Goal: Information Seeking & Learning: Learn about a topic

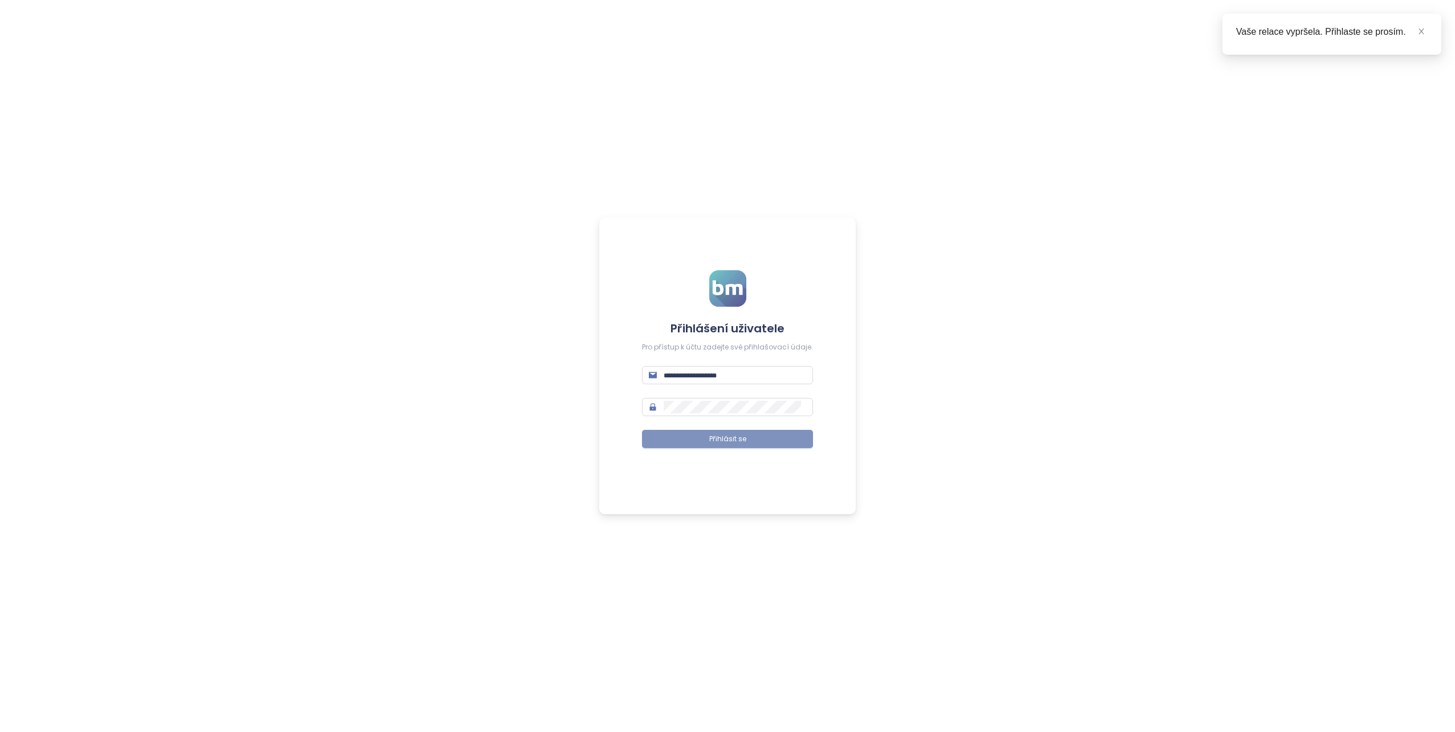
type input "**********"
click at [741, 442] on span "Přihlásit se" at bounding box center [727, 439] width 37 height 11
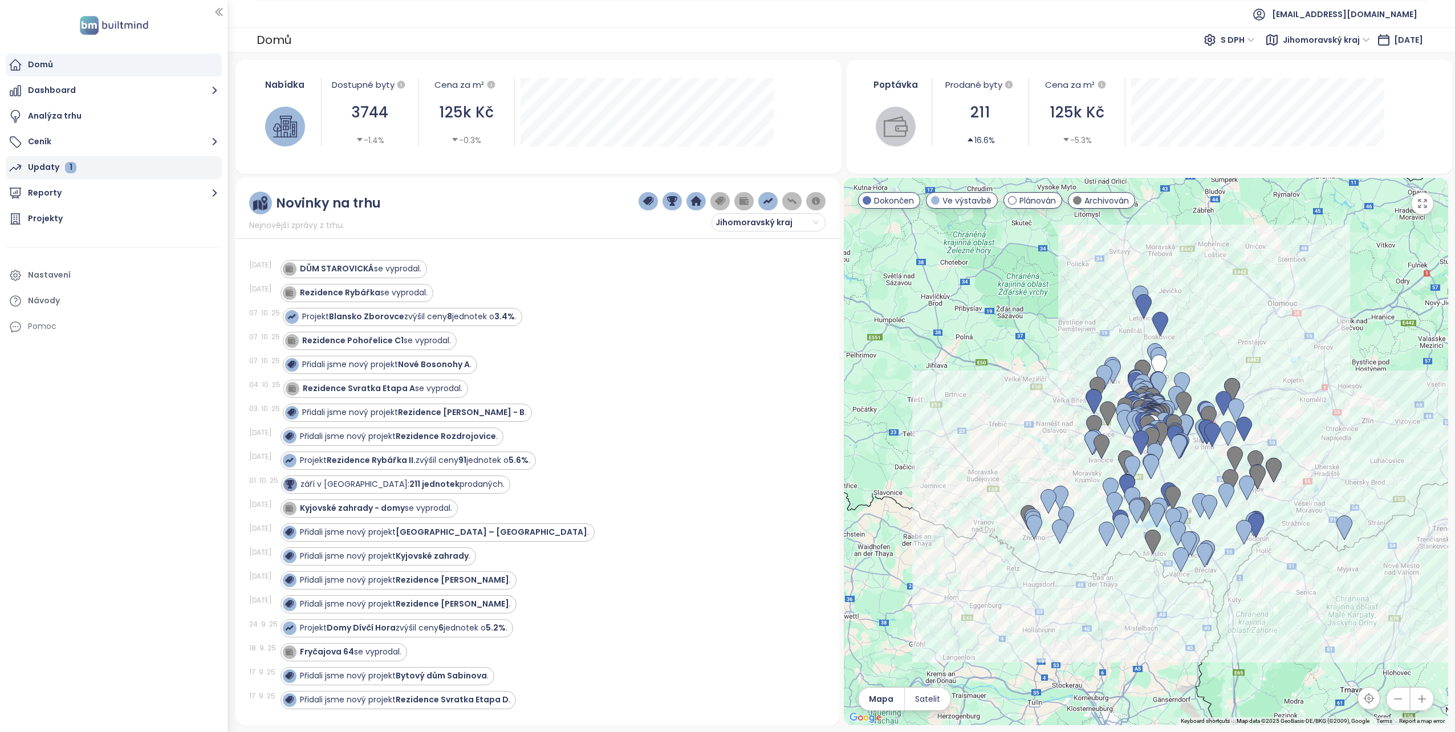
click at [37, 170] on div "Updaty 1" at bounding box center [52, 167] width 48 height 14
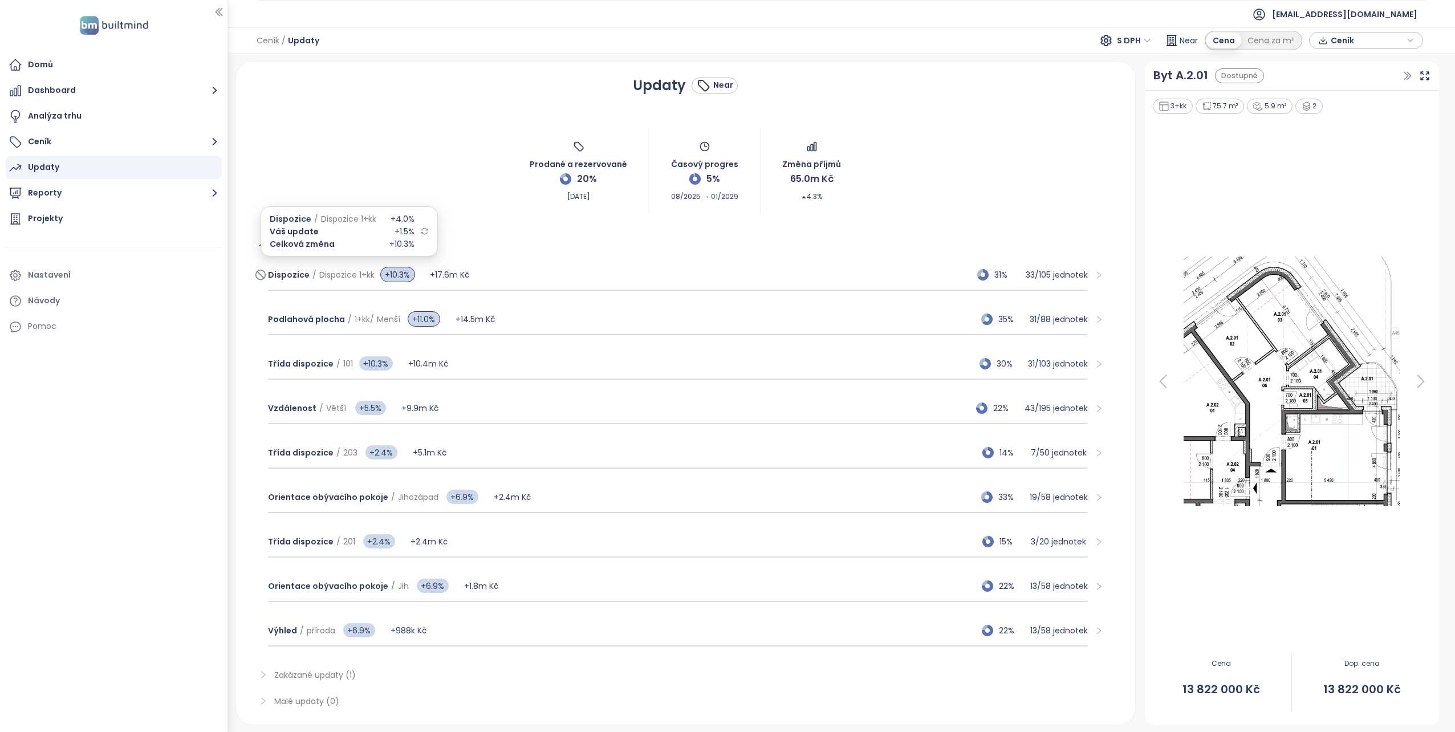
click at [331, 271] on span "Dispozice 1+kk" at bounding box center [346, 274] width 55 height 11
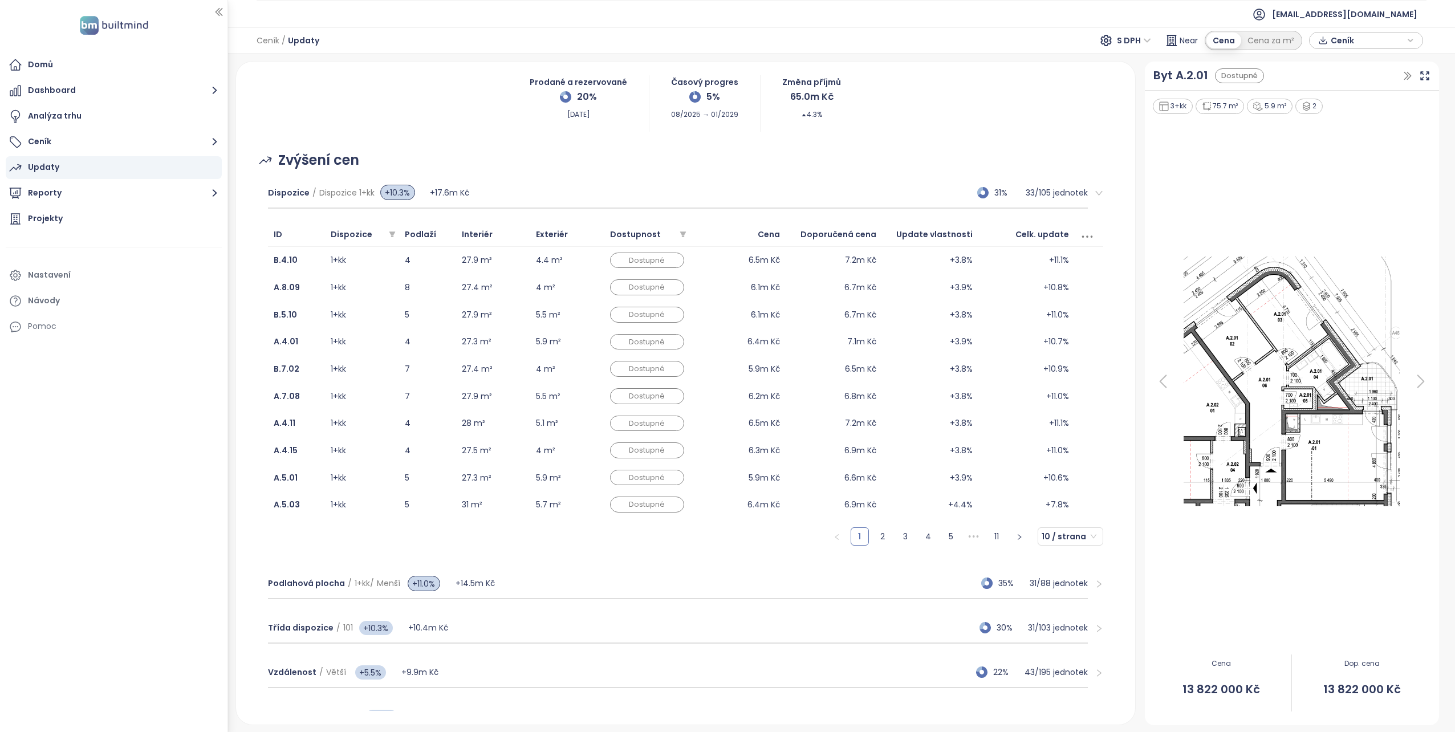
scroll to position [57, 0]
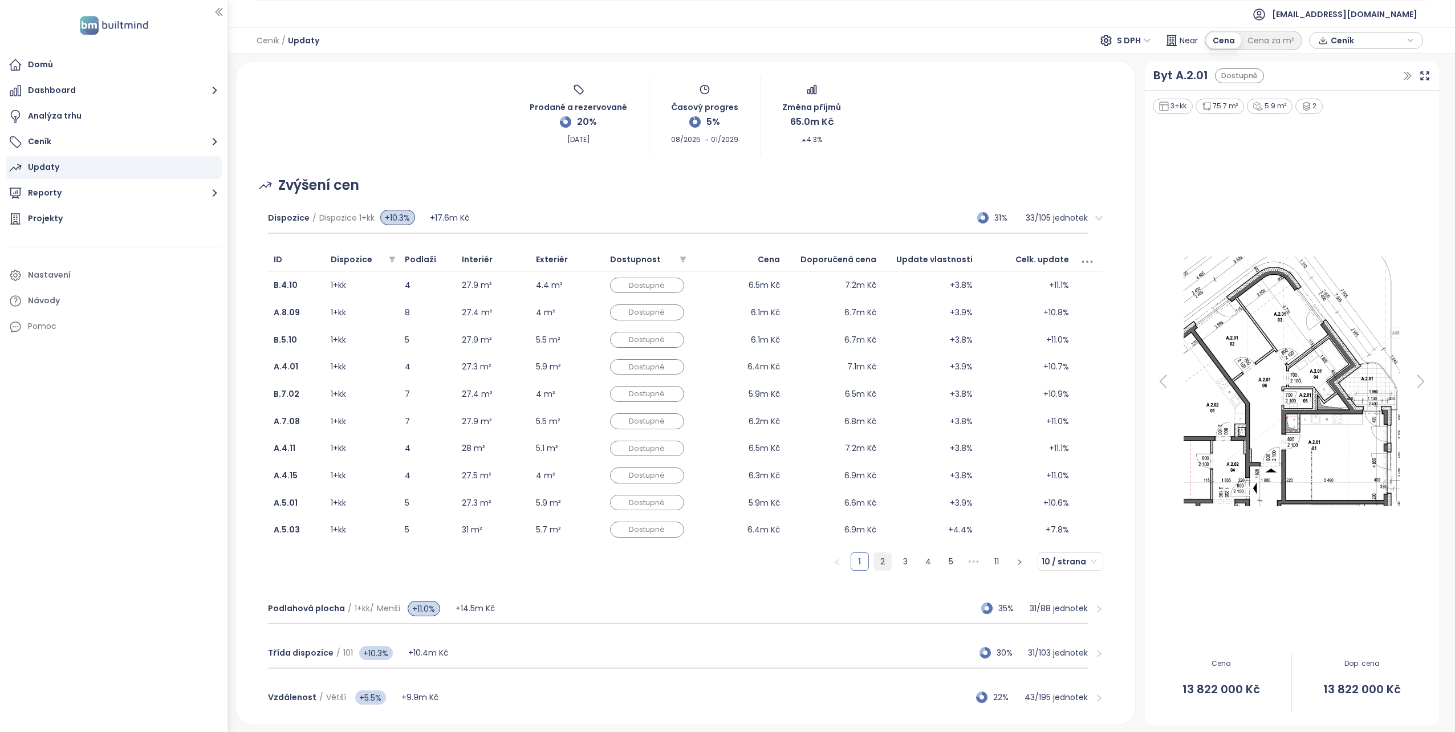
click at [878, 564] on link "2" at bounding box center [882, 561] width 17 height 17
click at [856, 558] on link "1" at bounding box center [859, 561] width 17 height 17
click at [874, 557] on link "2" at bounding box center [882, 561] width 17 height 17
click at [900, 560] on link "3" at bounding box center [905, 561] width 17 height 17
click at [927, 558] on link "4" at bounding box center [928, 561] width 17 height 17
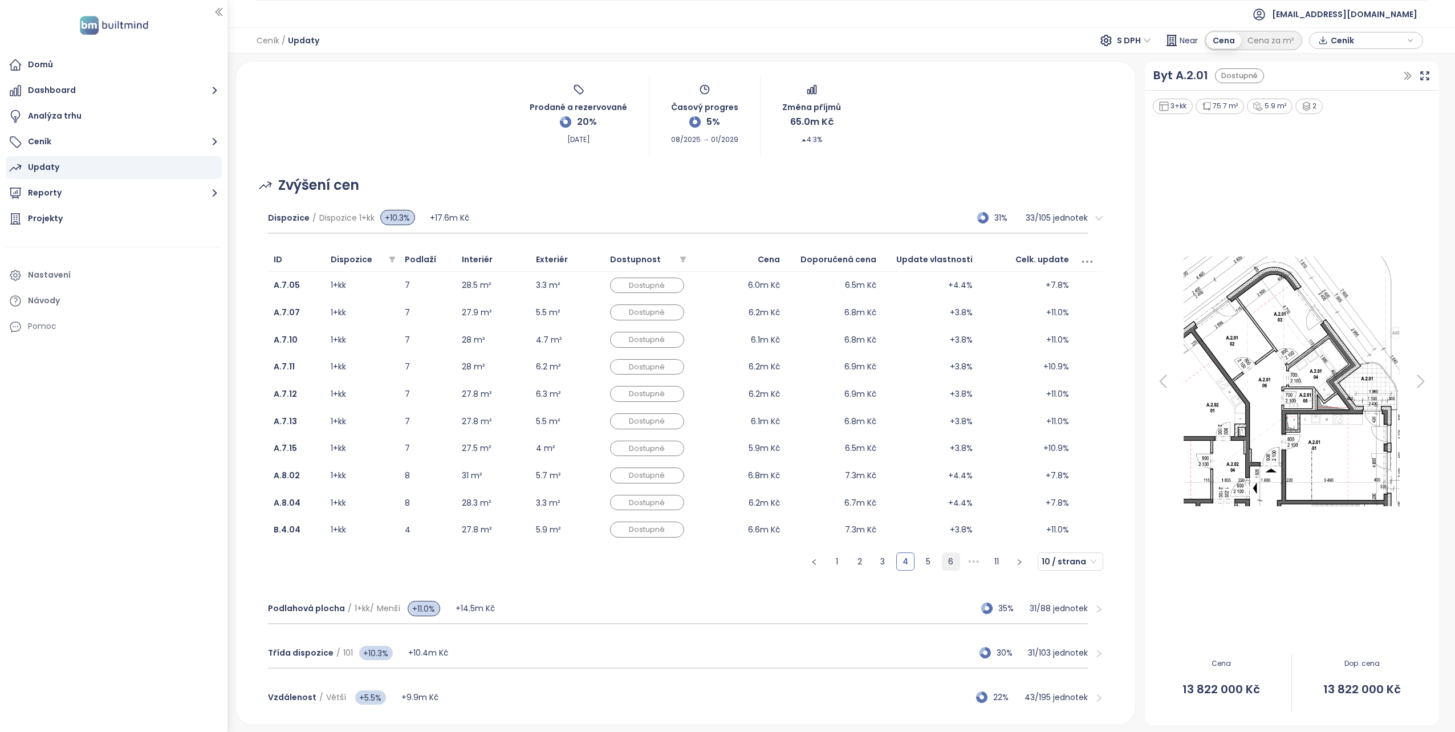
click at [949, 559] on link "6" at bounding box center [951, 561] width 17 height 17
click at [920, 555] on link "7" at bounding box center [928, 561] width 17 height 17
click at [851, 564] on link "5" at bounding box center [859, 561] width 17 height 17
click at [806, 560] on link "1" at bounding box center [814, 561] width 17 height 17
click at [446, 258] on div "Podlaží" at bounding box center [428, 259] width 46 height 13
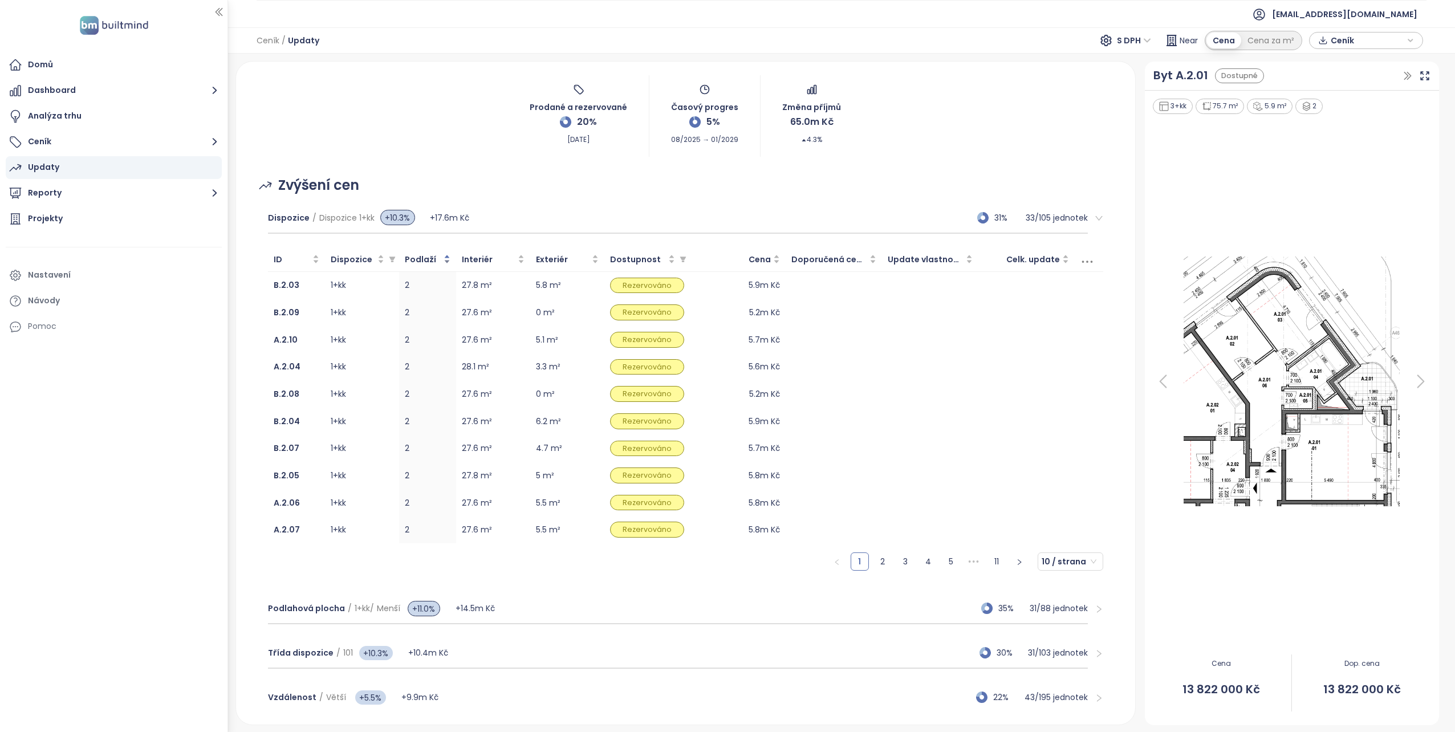
click at [447, 262] on div "Podlaží" at bounding box center [428, 259] width 46 height 13
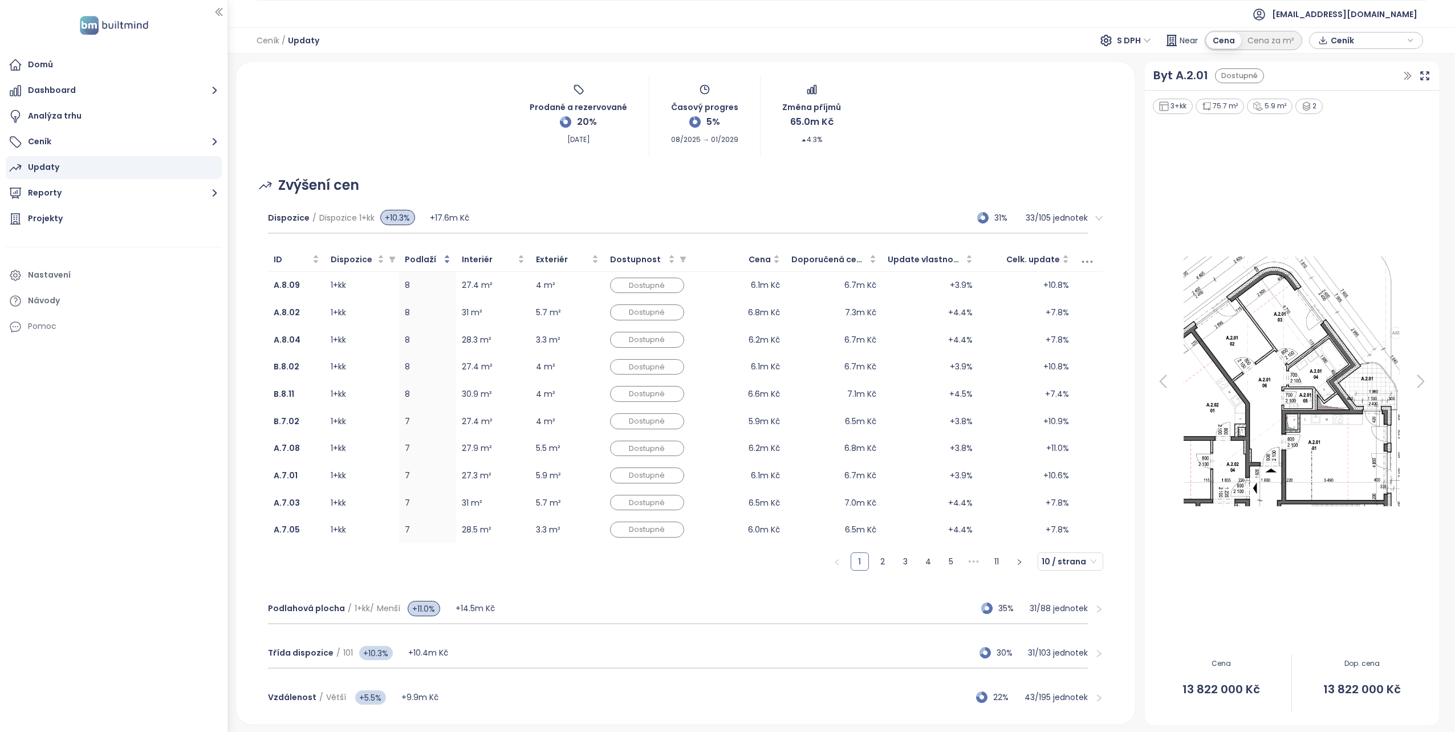
click at [446, 257] on div "Podlaží" at bounding box center [428, 259] width 46 height 13
click at [447, 257] on div "Podlaží" at bounding box center [428, 259] width 46 height 13
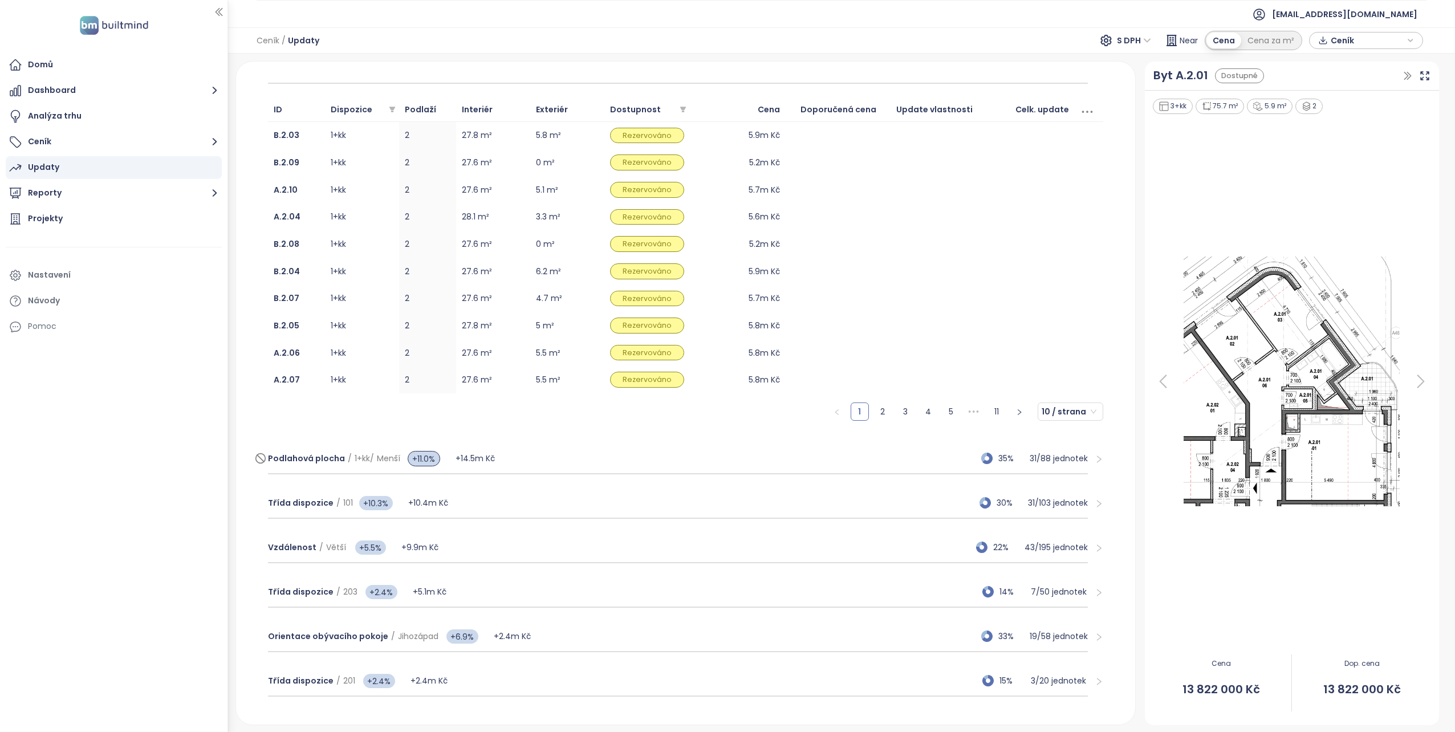
scroll to position [228, 0]
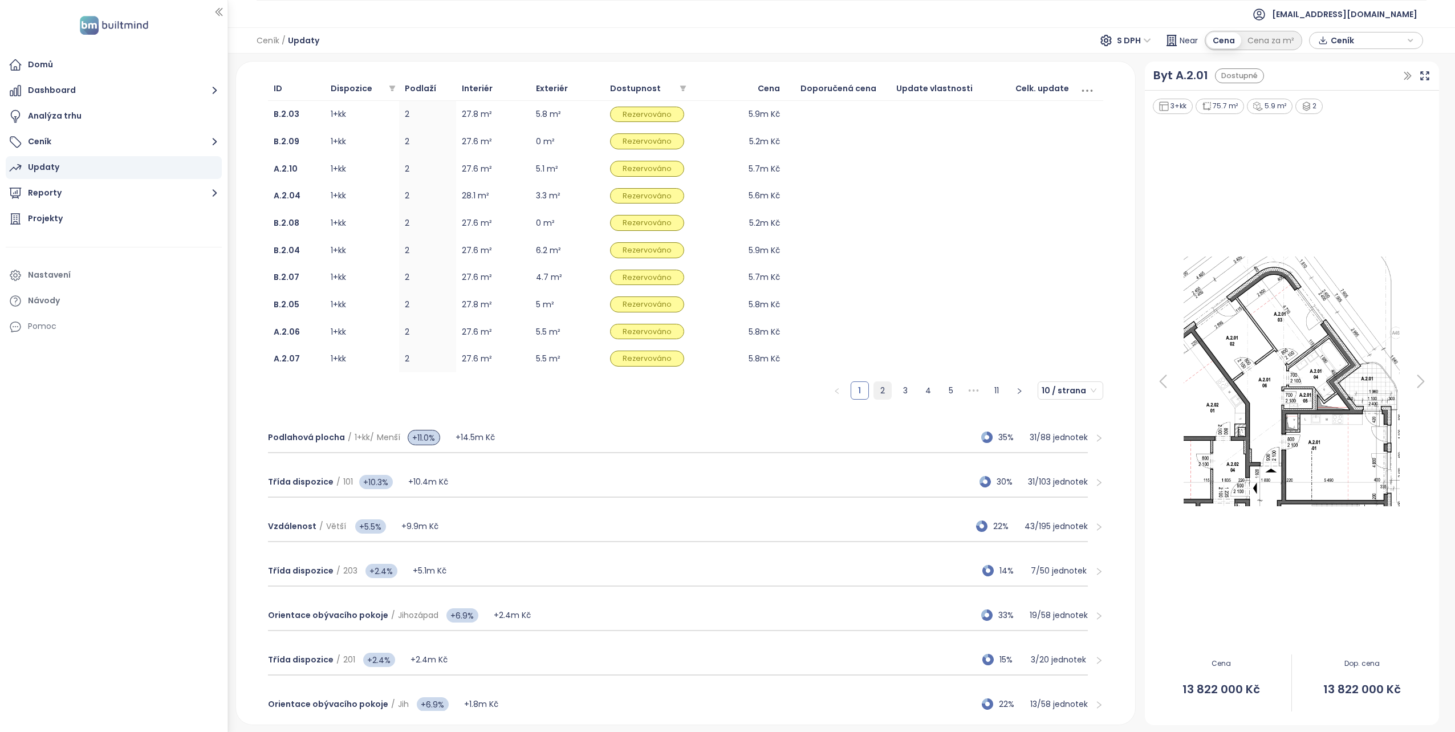
click at [874, 391] on link "2" at bounding box center [882, 390] width 17 height 17
click at [897, 393] on link "3" at bounding box center [905, 390] width 17 height 17
click at [920, 393] on link "4" at bounding box center [928, 390] width 17 height 17
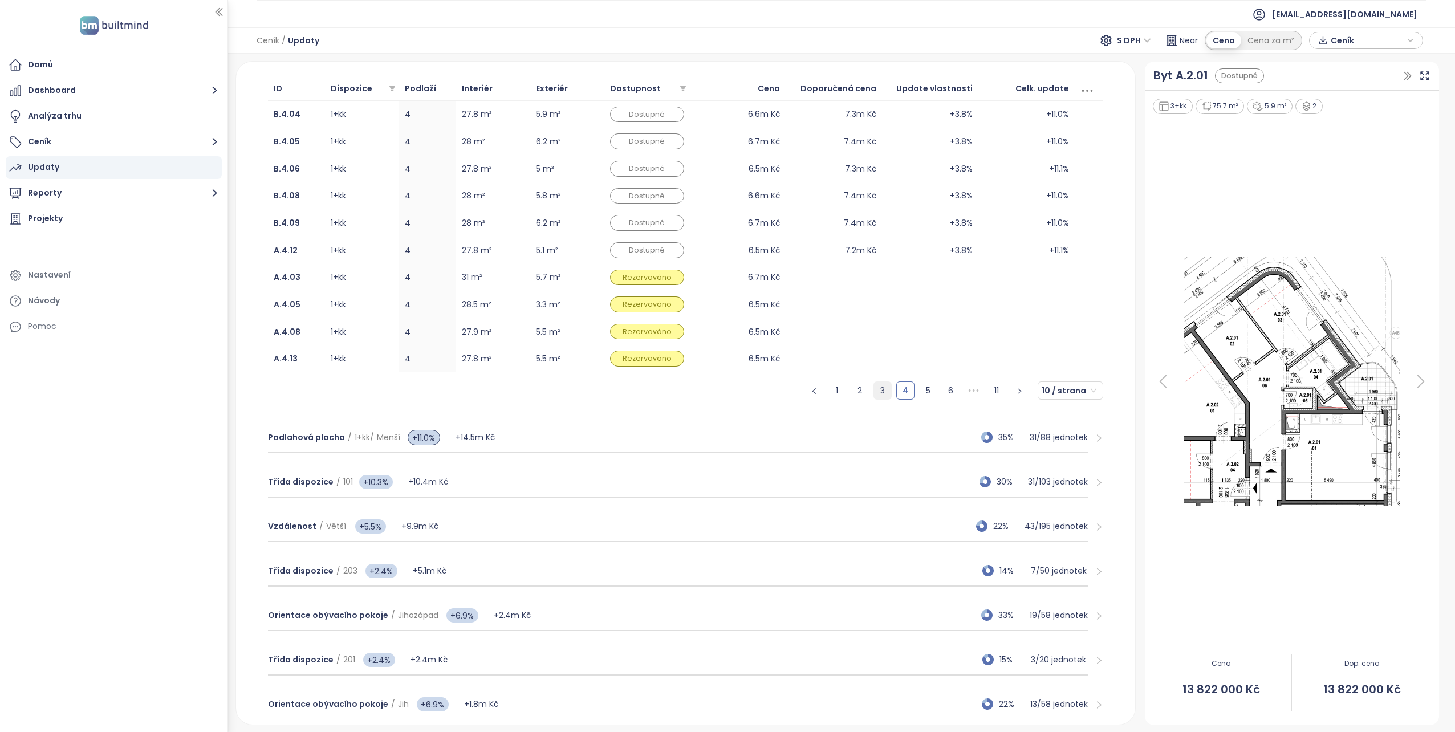
click at [882, 396] on link "3" at bounding box center [882, 390] width 17 height 17
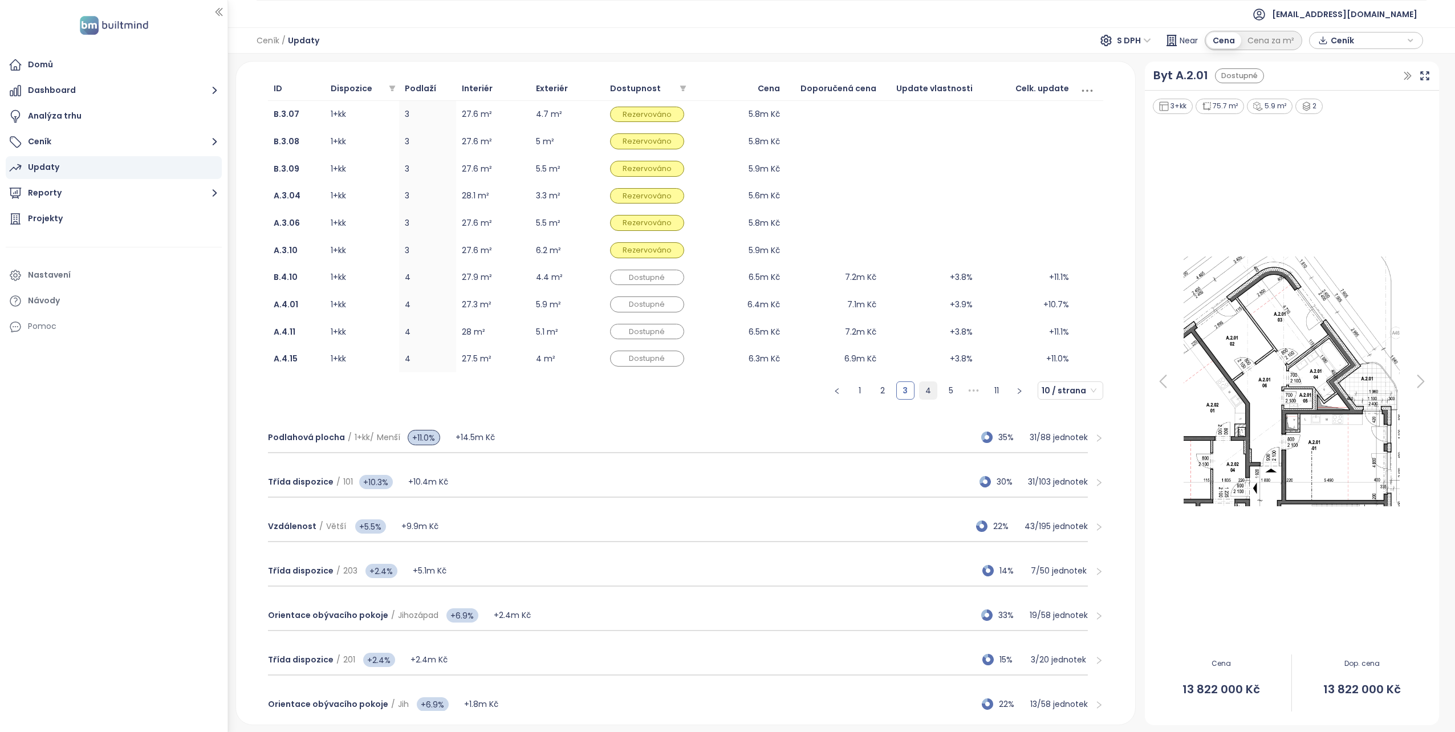
click at [923, 392] on link "4" at bounding box center [928, 390] width 17 height 17
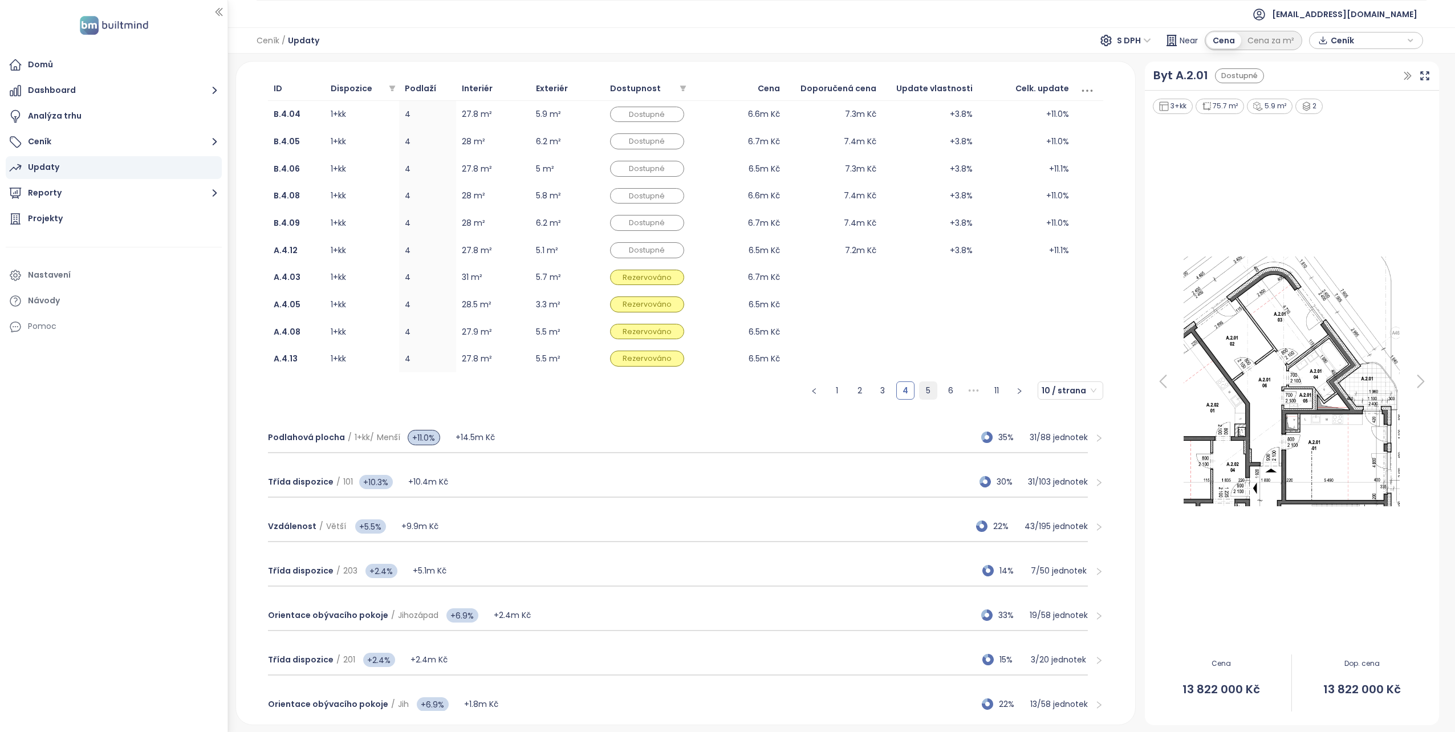
click at [922, 390] on link "5" at bounding box center [928, 390] width 17 height 17
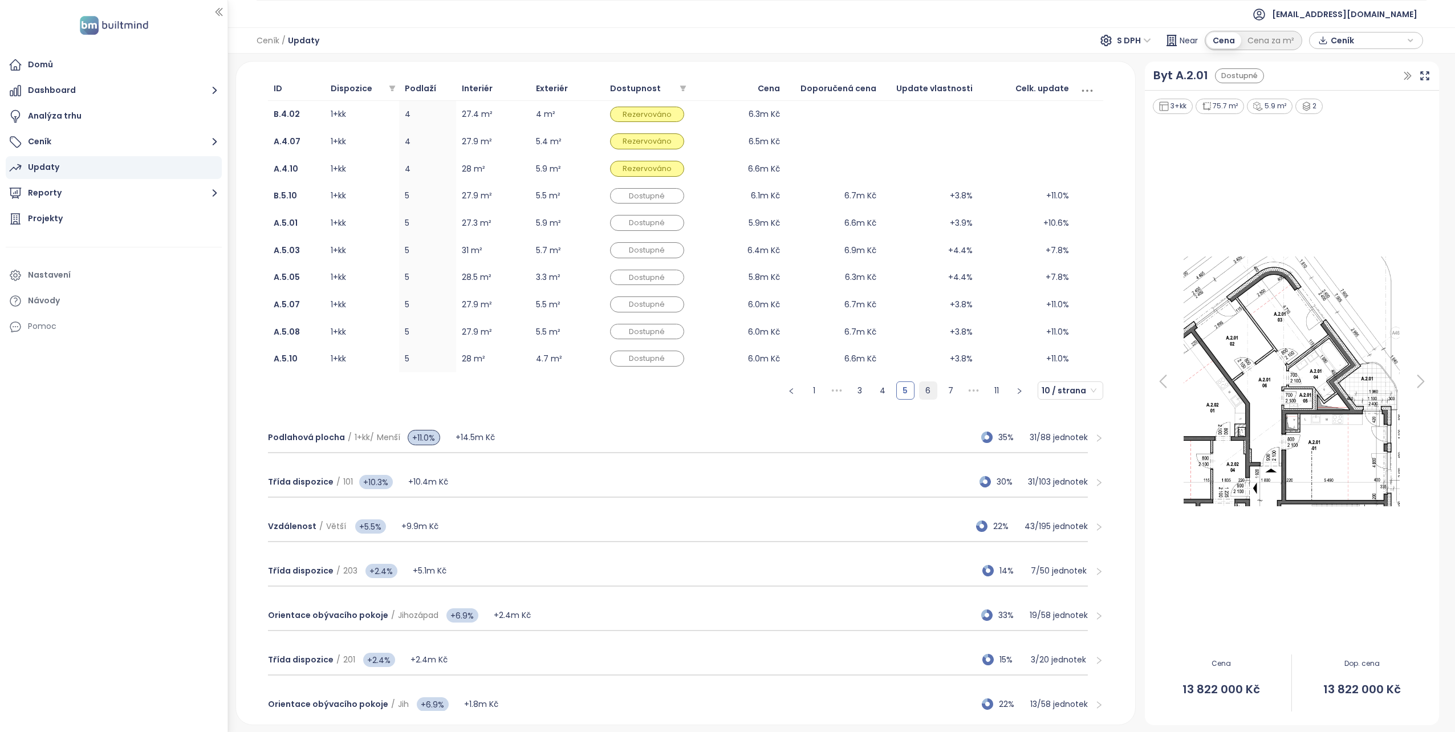
click at [920, 392] on link "6" at bounding box center [928, 390] width 17 height 17
click at [943, 392] on link "8" at bounding box center [951, 390] width 17 height 17
click at [951, 389] on link "9" at bounding box center [951, 390] width 17 height 17
click at [972, 393] on link "10" at bounding box center [973, 390] width 17 height 17
click at [988, 394] on link "11" at bounding box center [996, 390] width 17 height 17
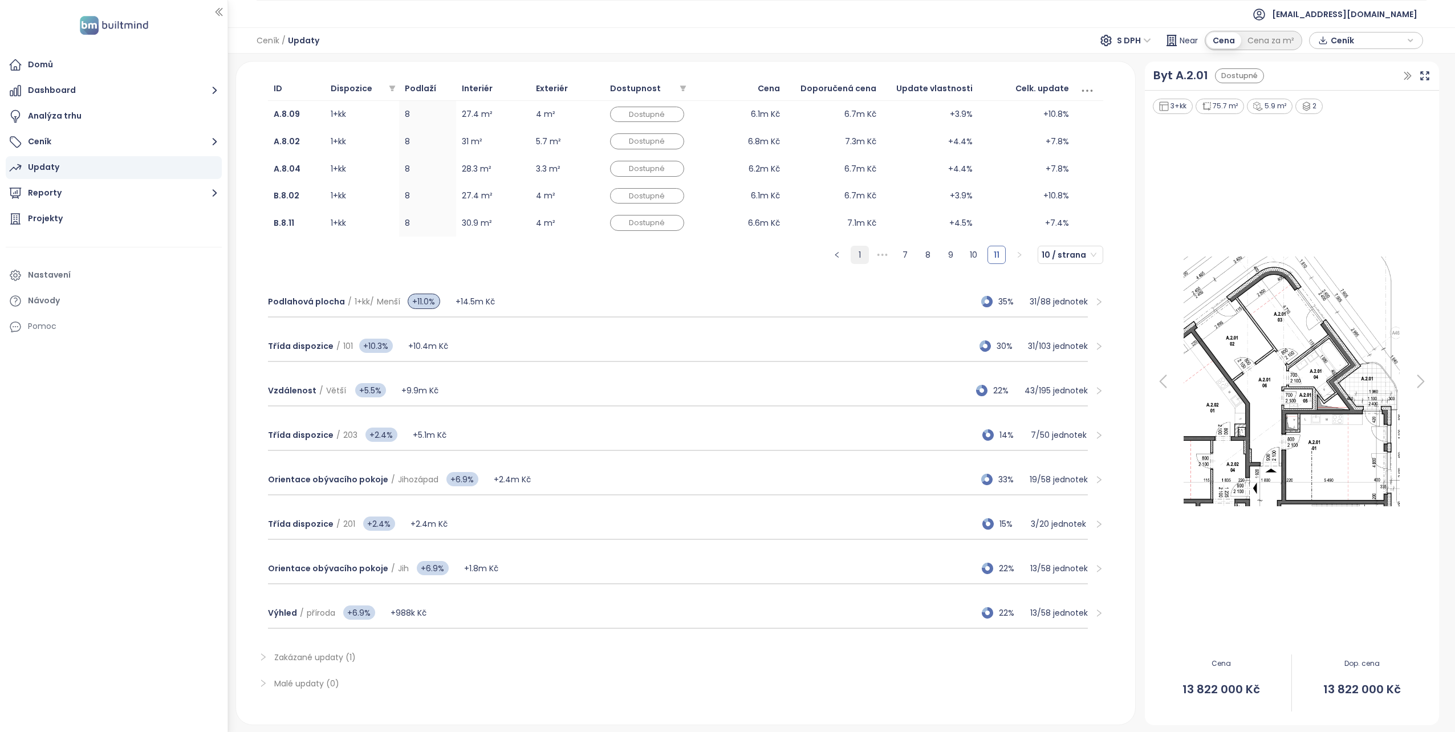
click at [854, 253] on link "1" at bounding box center [859, 254] width 17 height 17
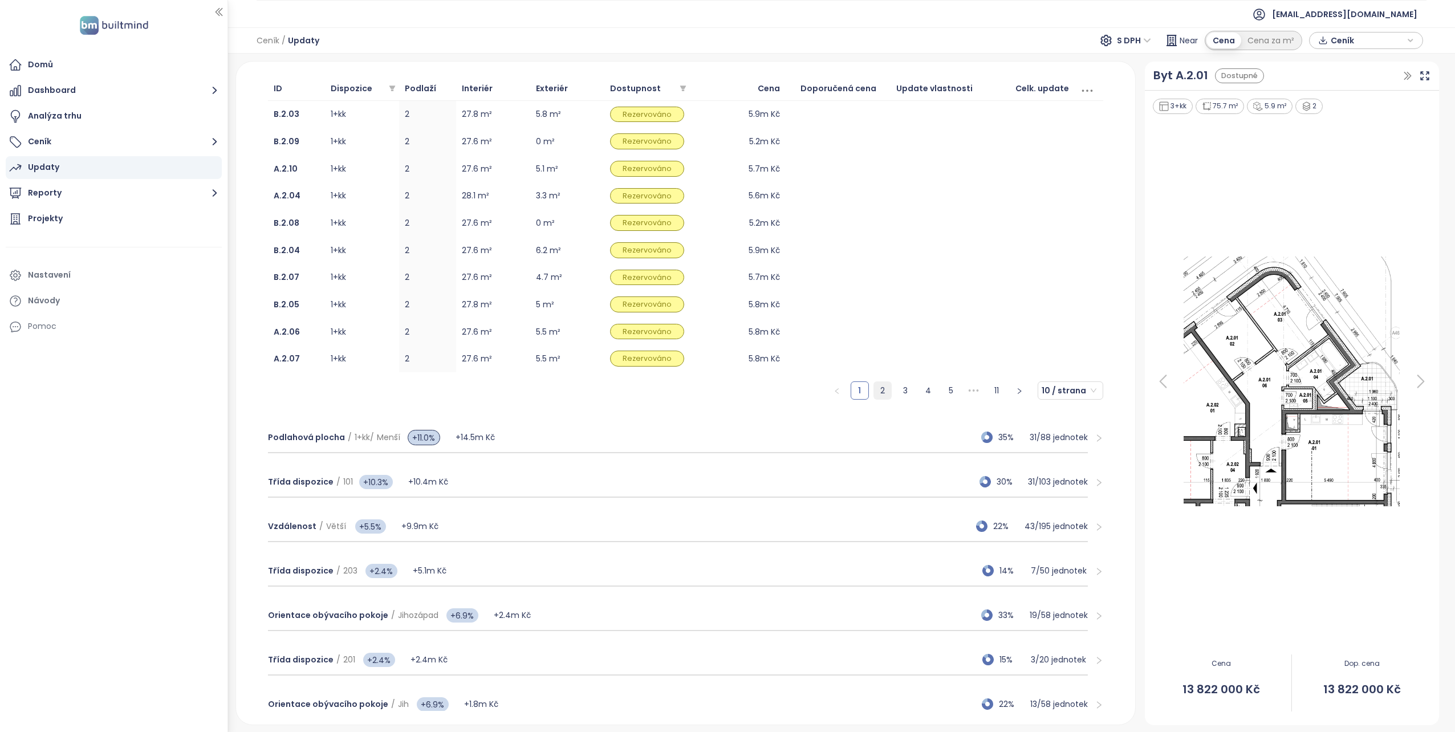
click at [880, 387] on link "2" at bounding box center [882, 390] width 17 height 17
click at [897, 390] on link "3" at bounding box center [905, 390] width 17 height 17
click at [923, 397] on link "4" at bounding box center [928, 390] width 17 height 17
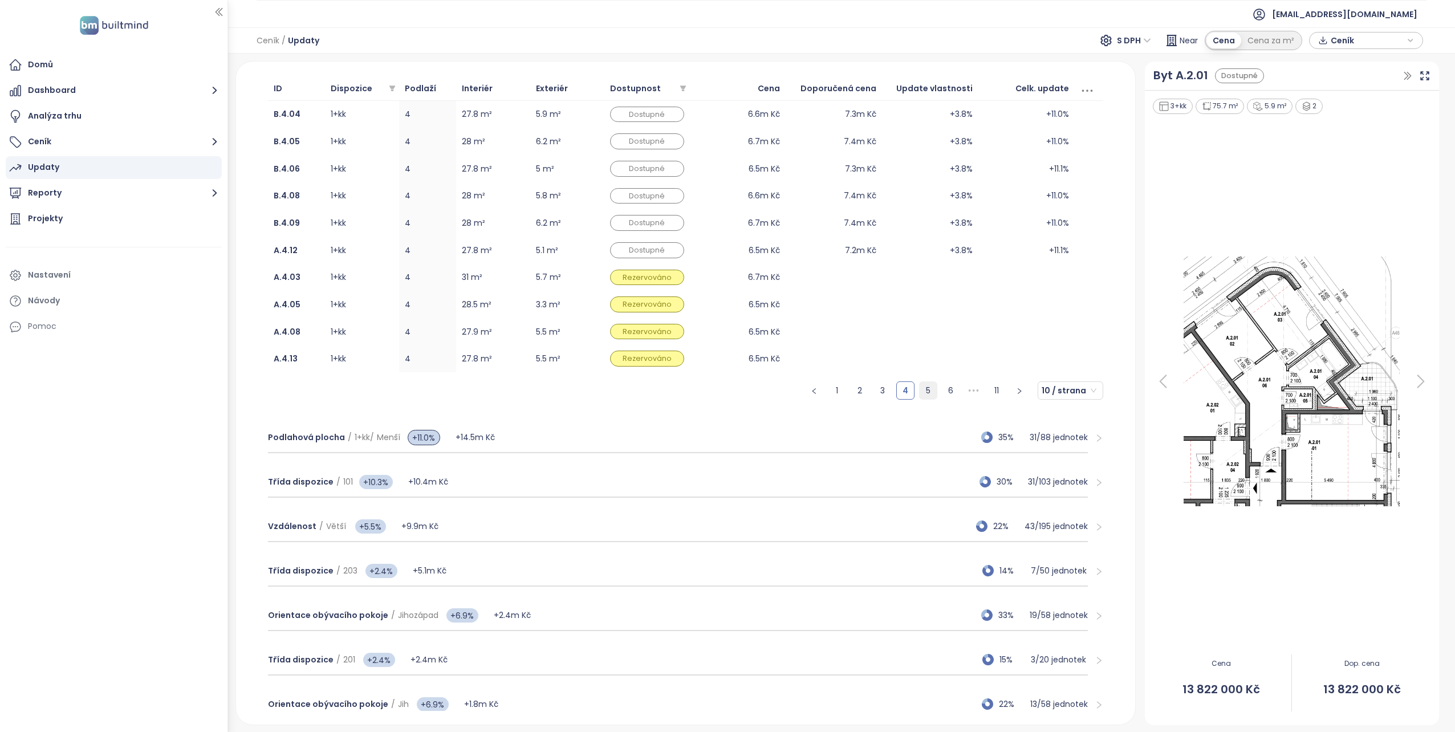
click at [920, 395] on link "5" at bounding box center [928, 390] width 17 height 17
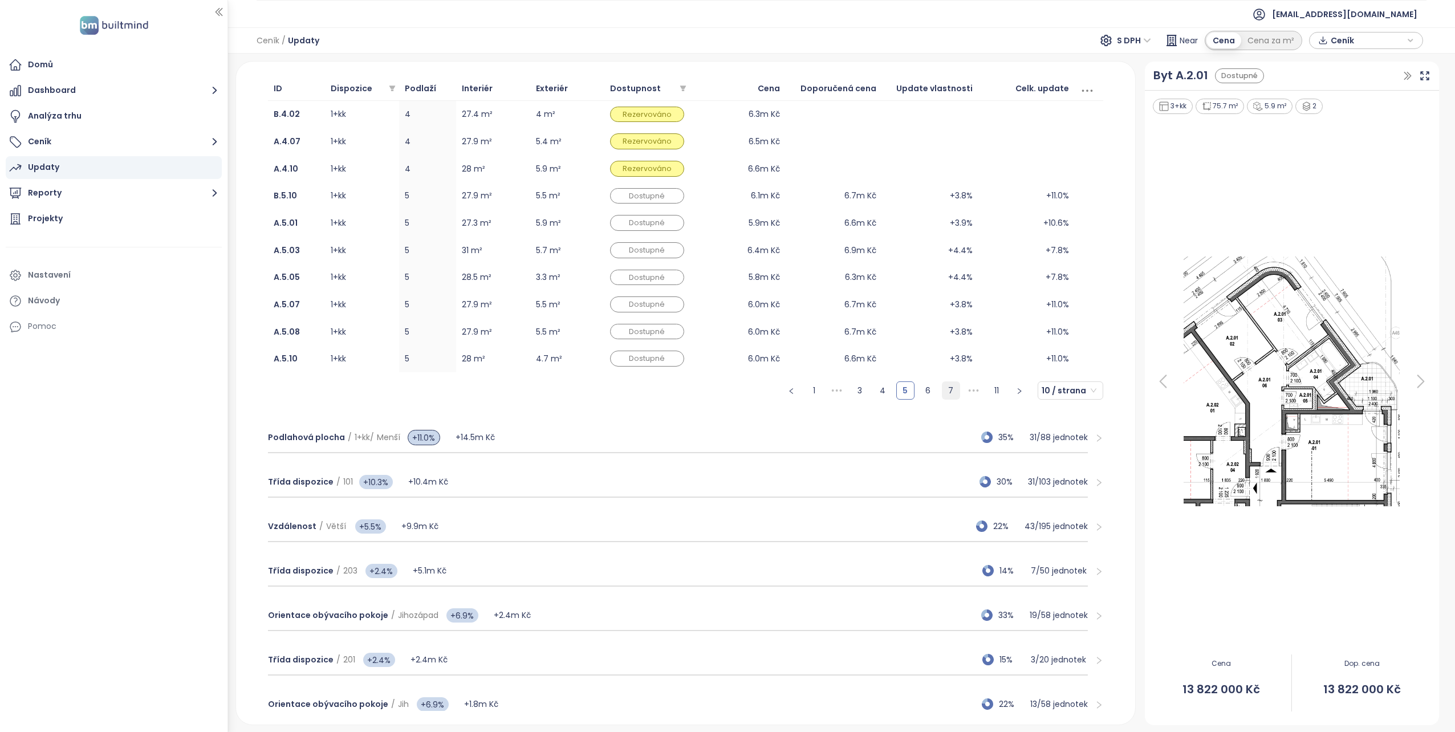
click at [943, 391] on link "7" at bounding box center [951, 390] width 17 height 17
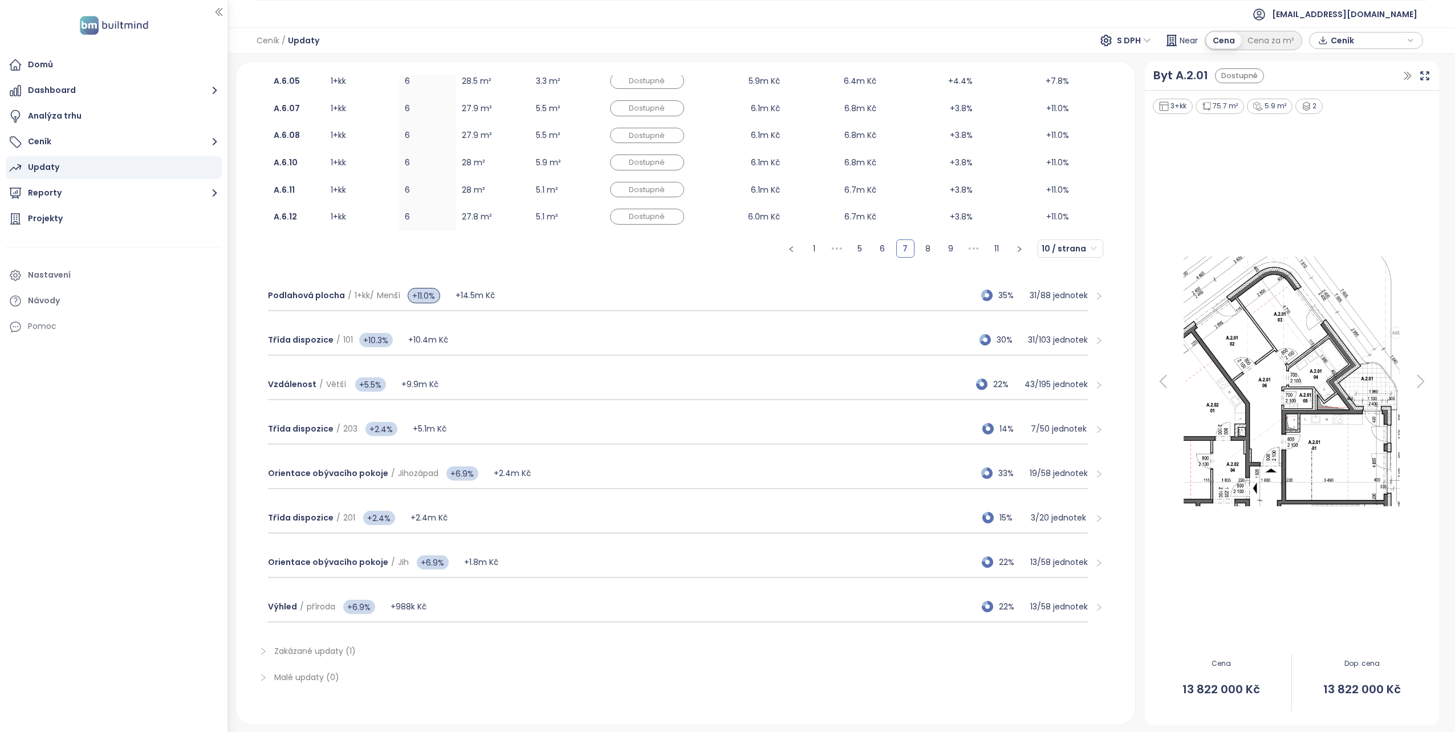
scroll to position [378, 0]
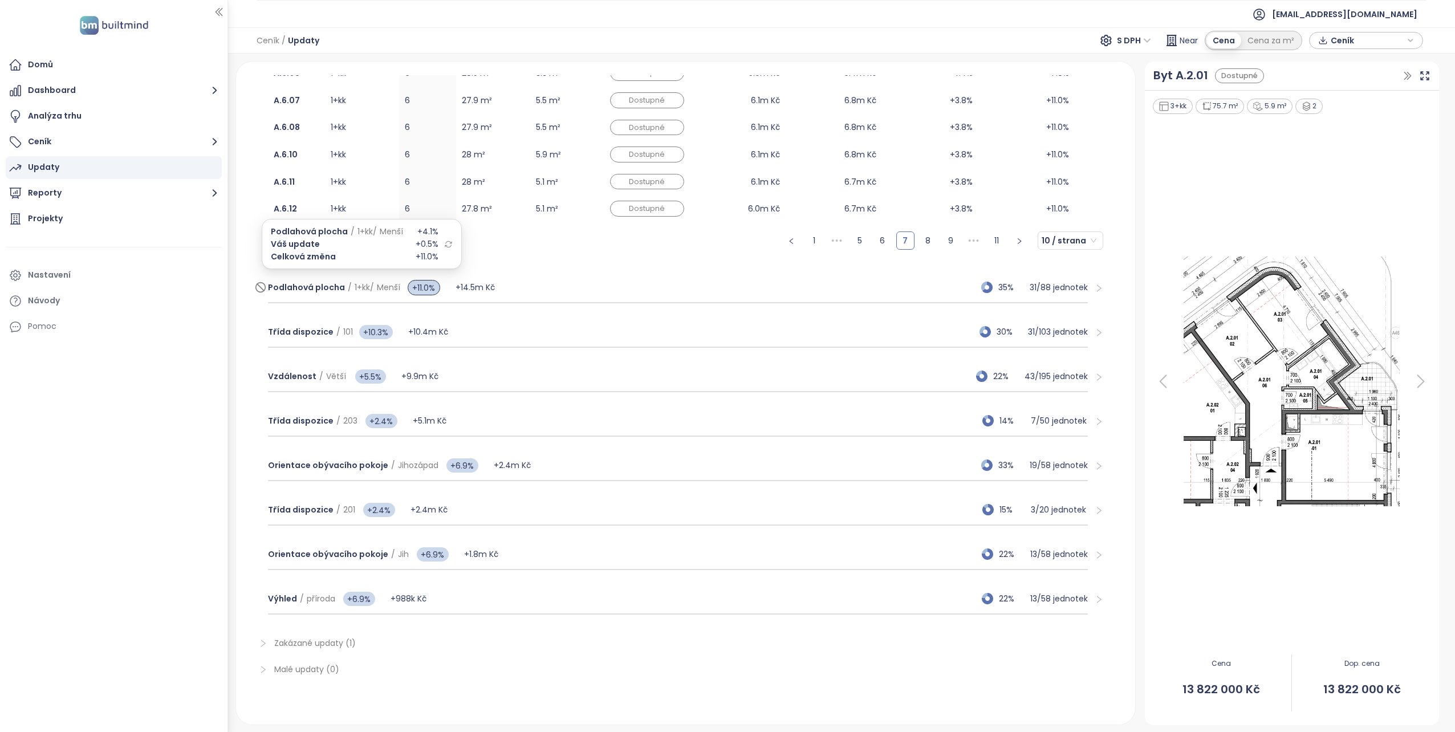
click at [293, 286] on span "Podlahová plocha" at bounding box center [306, 287] width 77 height 11
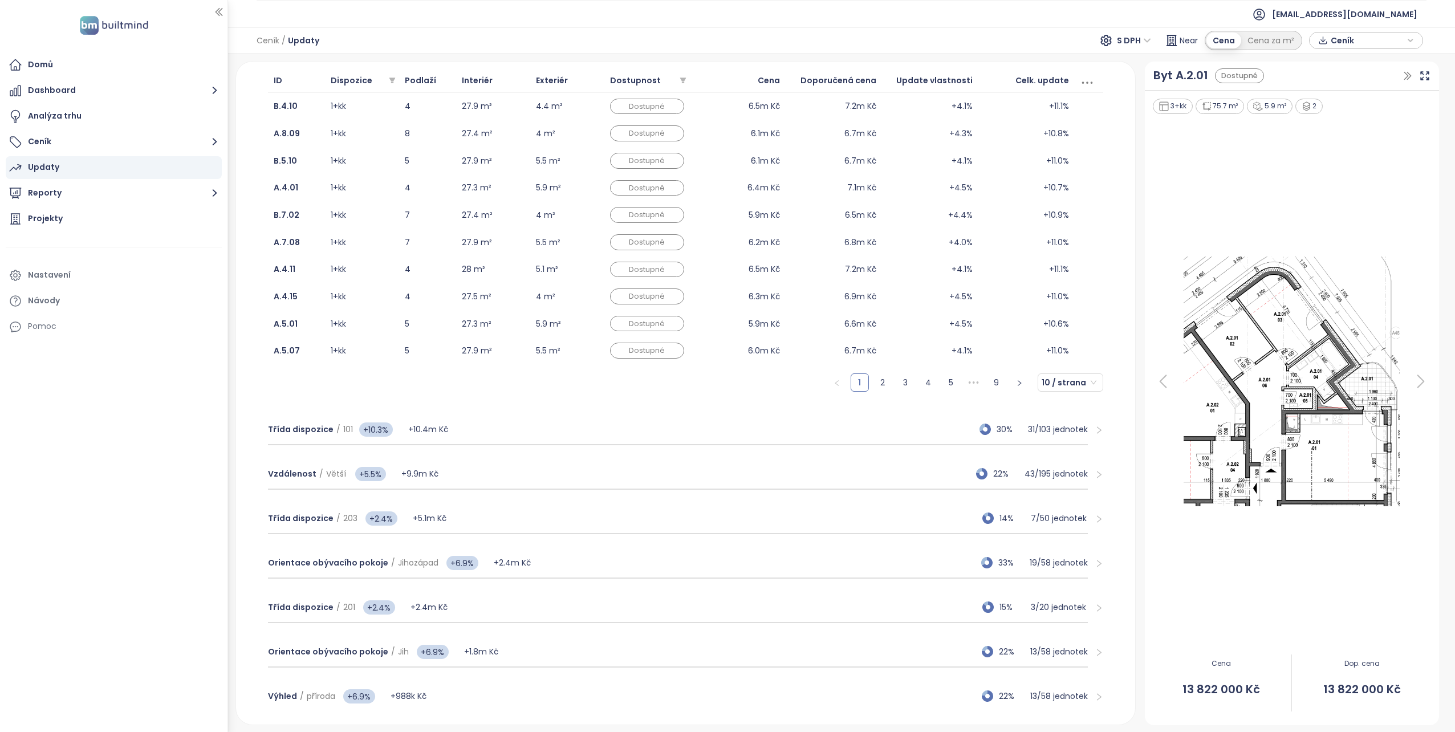
scroll to position [264, 0]
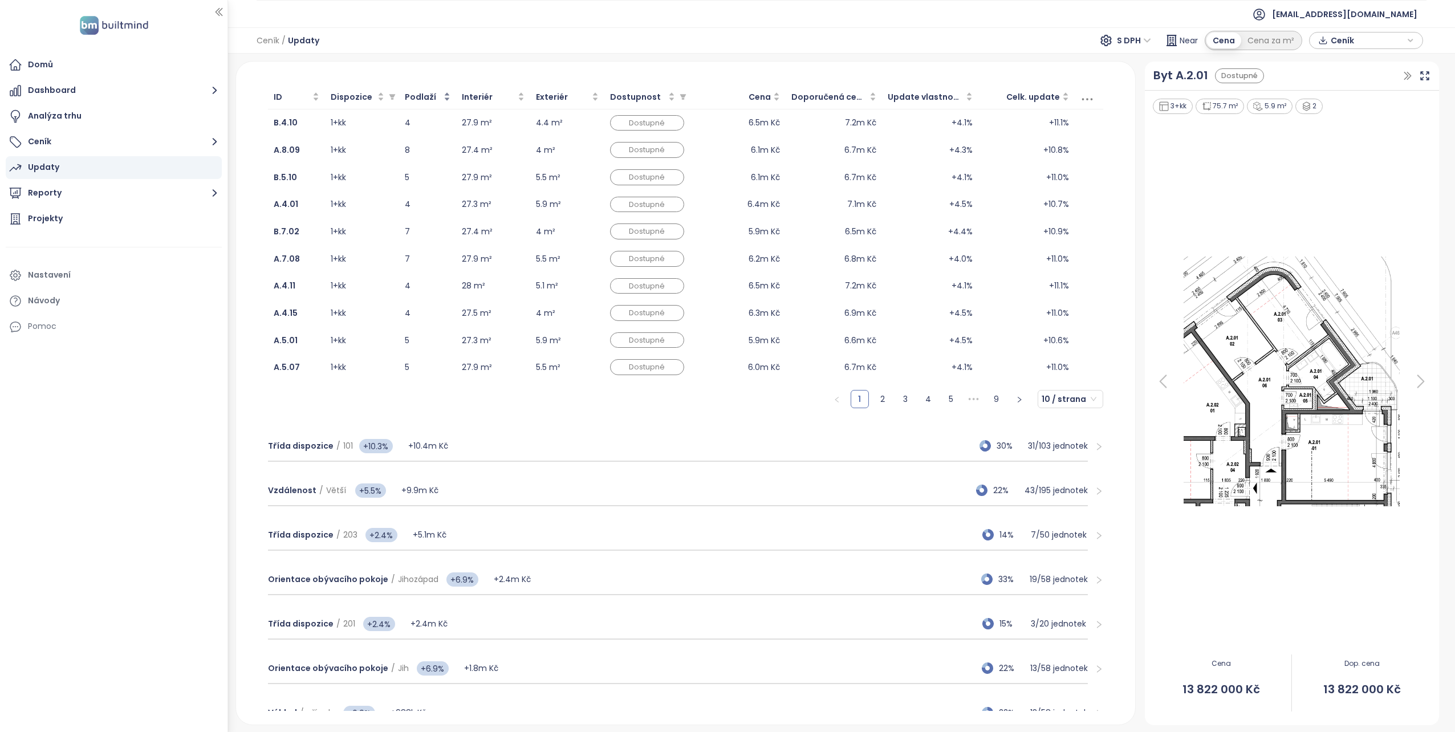
click at [448, 93] on div "Podlaží" at bounding box center [428, 97] width 46 height 13
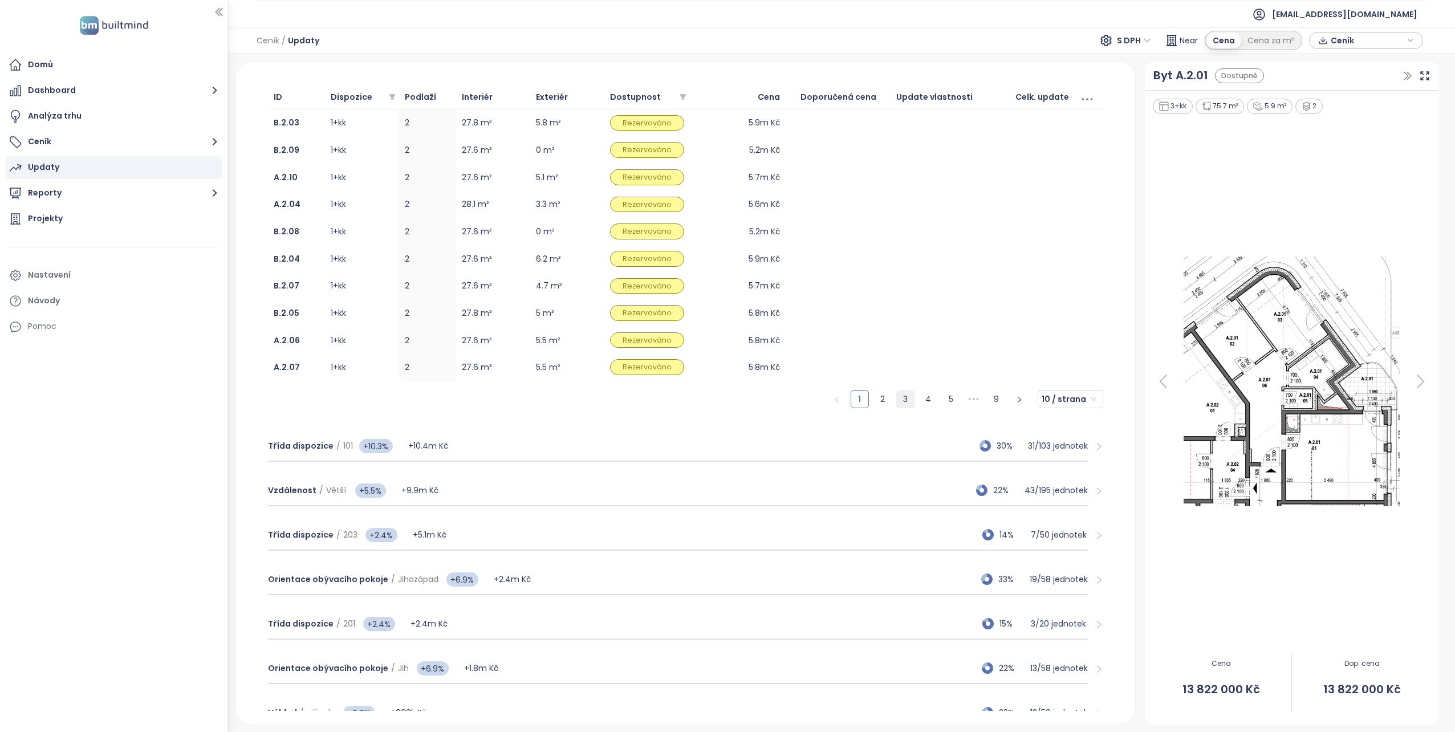
click at [897, 399] on link "3" at bounding box center [905, 399] width 17 height 17
click at [921, 400] on link "4" at bounding box center [928, 399] width 17 height 17
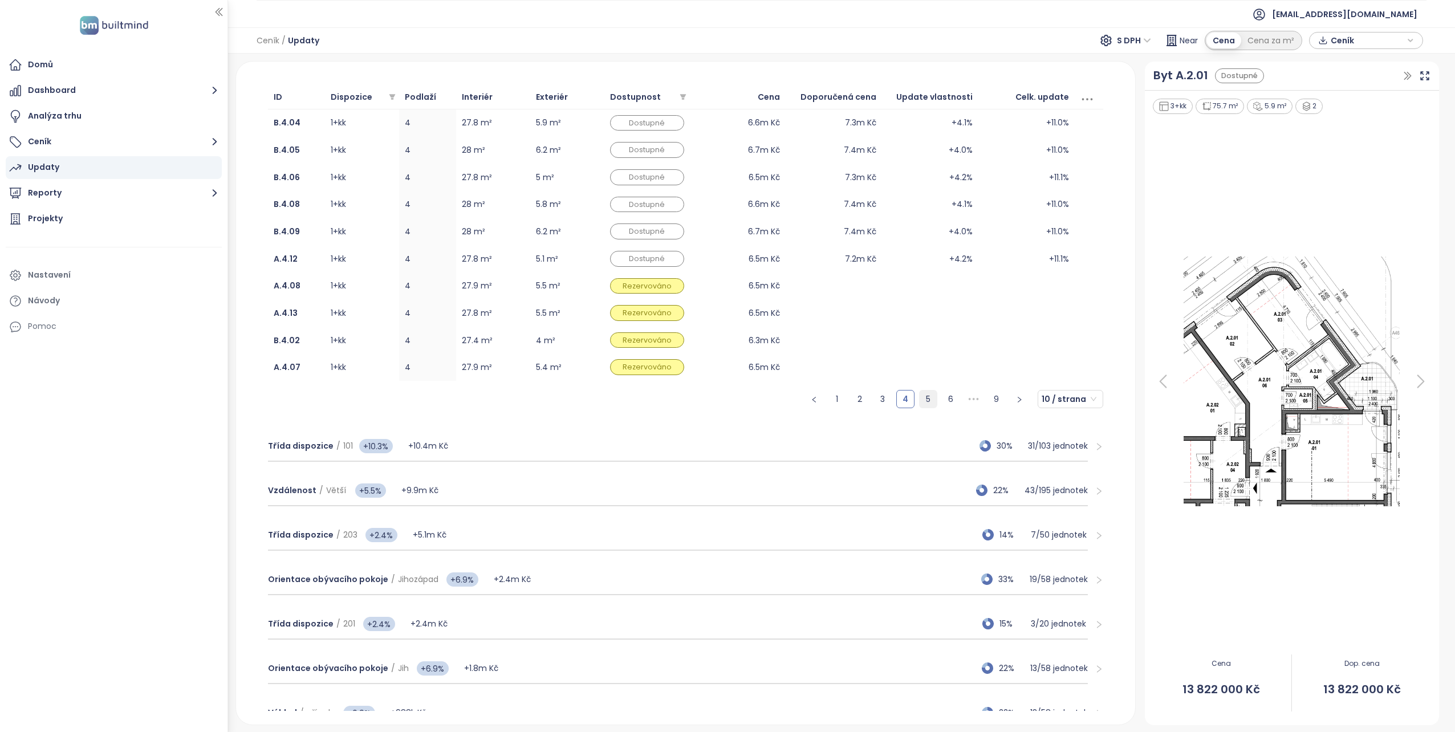
click at [921, 396] on link "5" at bounding box center [928, 399] width 17 height 17
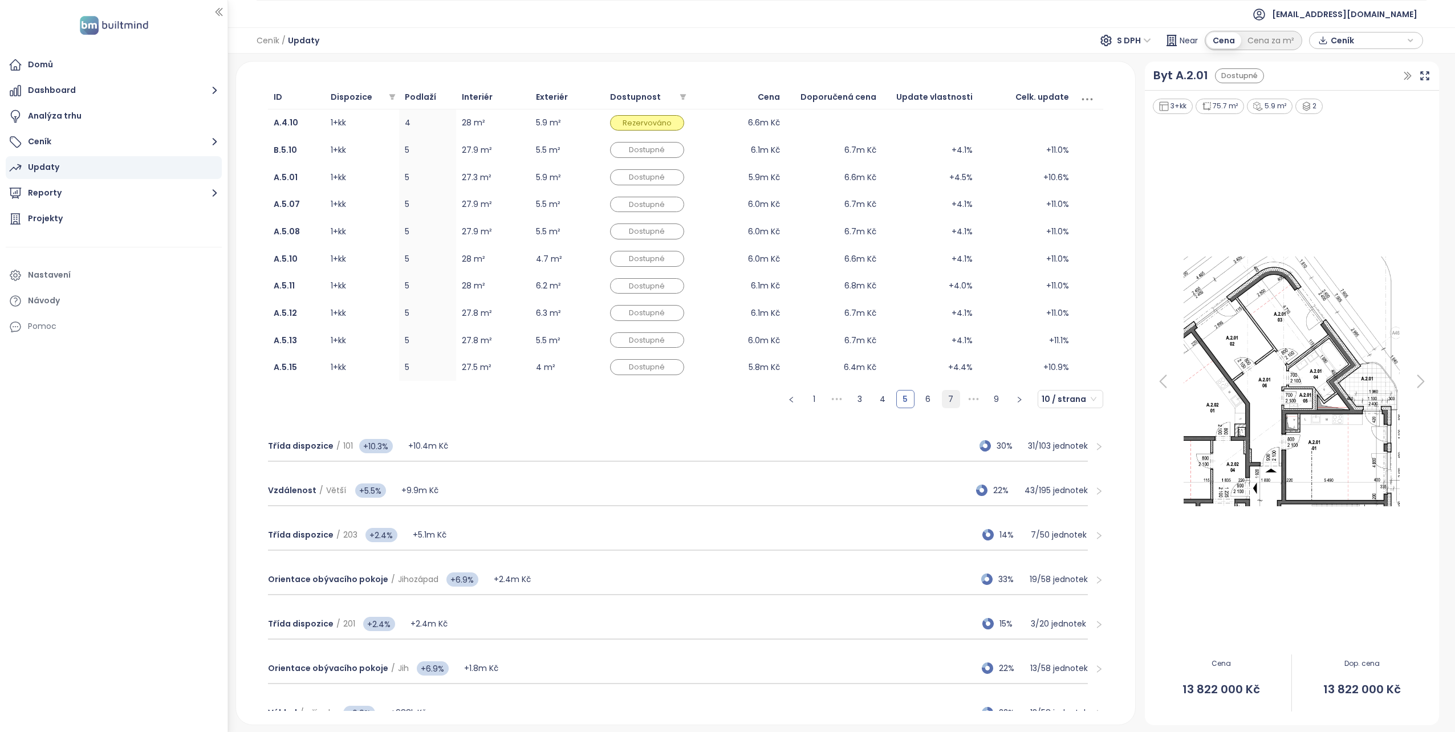
click at [947, 396] on link "7" at bounding box center [951, 399] width 17 height 17
click at [968, 399] on link "8" at bounding box center [973, 399] width 17 height 17
click at [988, 399] on link "9" at bounding box center [996, 399] width 17 height 17
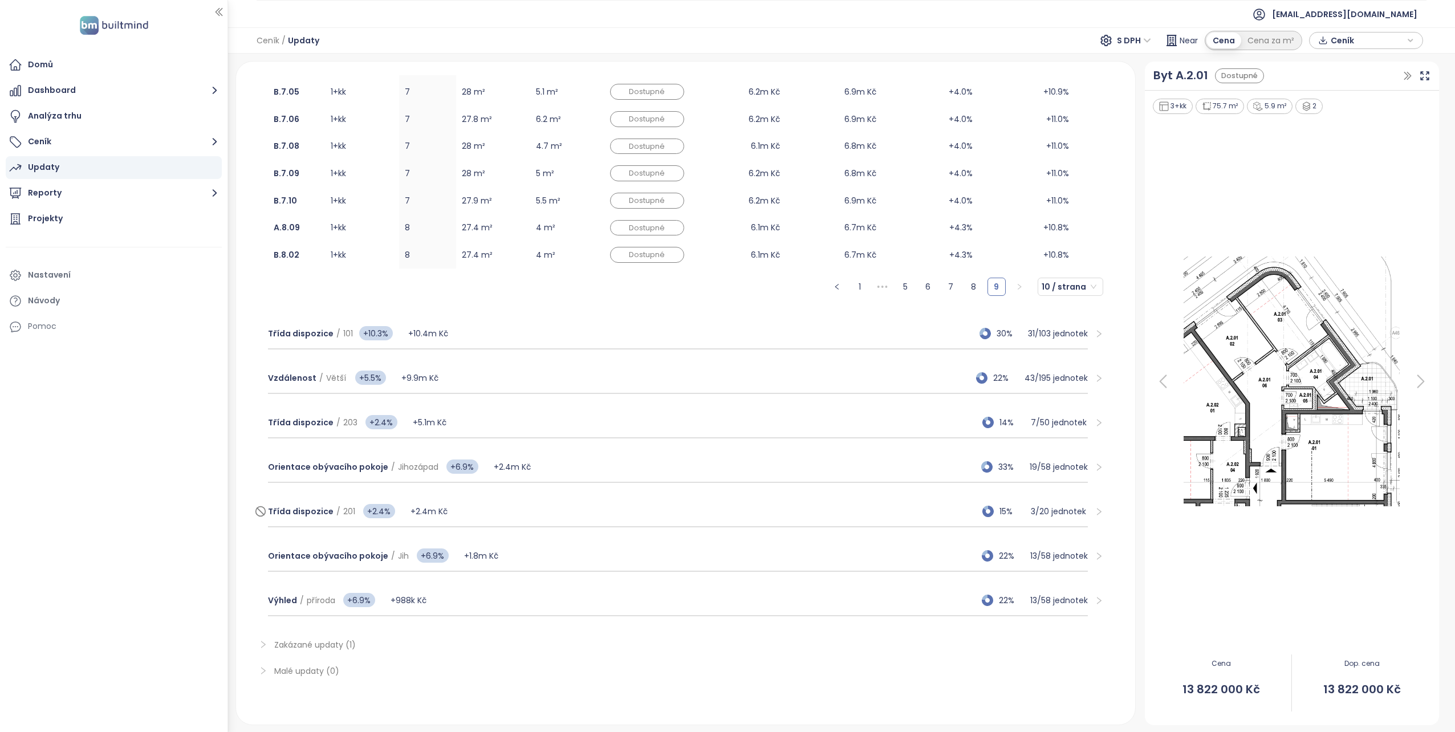
scroll to position [324, 0]
click at [289, 423] on span "Třída dispozice" at bounding box center [301, 420] width 66 height 11
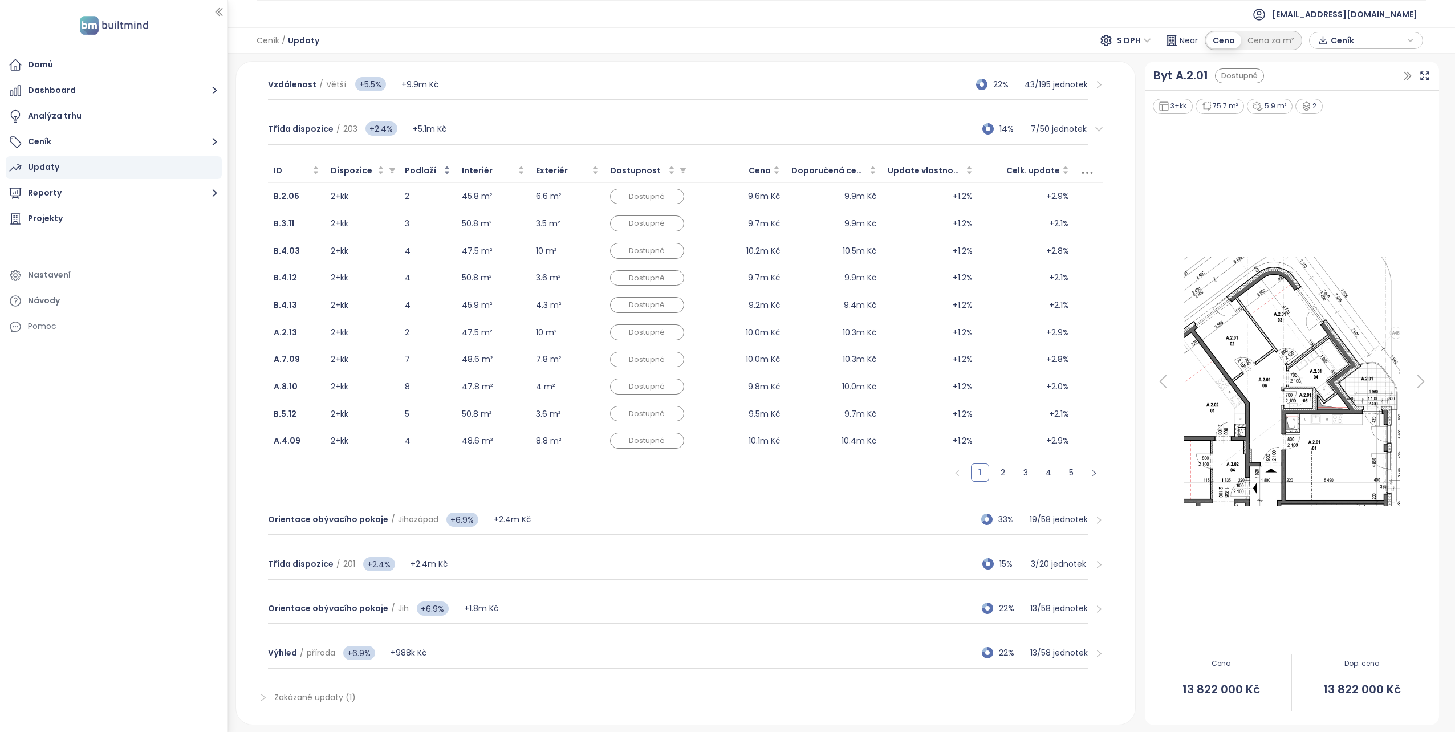
click at [449, 167] on div "Podlaží" at bounding box center [428, 170] width 46 height 13
click at [994, 476] on link "2" at bounding box center [1002, 472] width 17 height 17
click at [1024, 473] on link "3" at bounding box center [1025, 472] width 17 height 17
click at [1040, 473] on link "4" at bounding box center [1048, 472] width 17 height 17
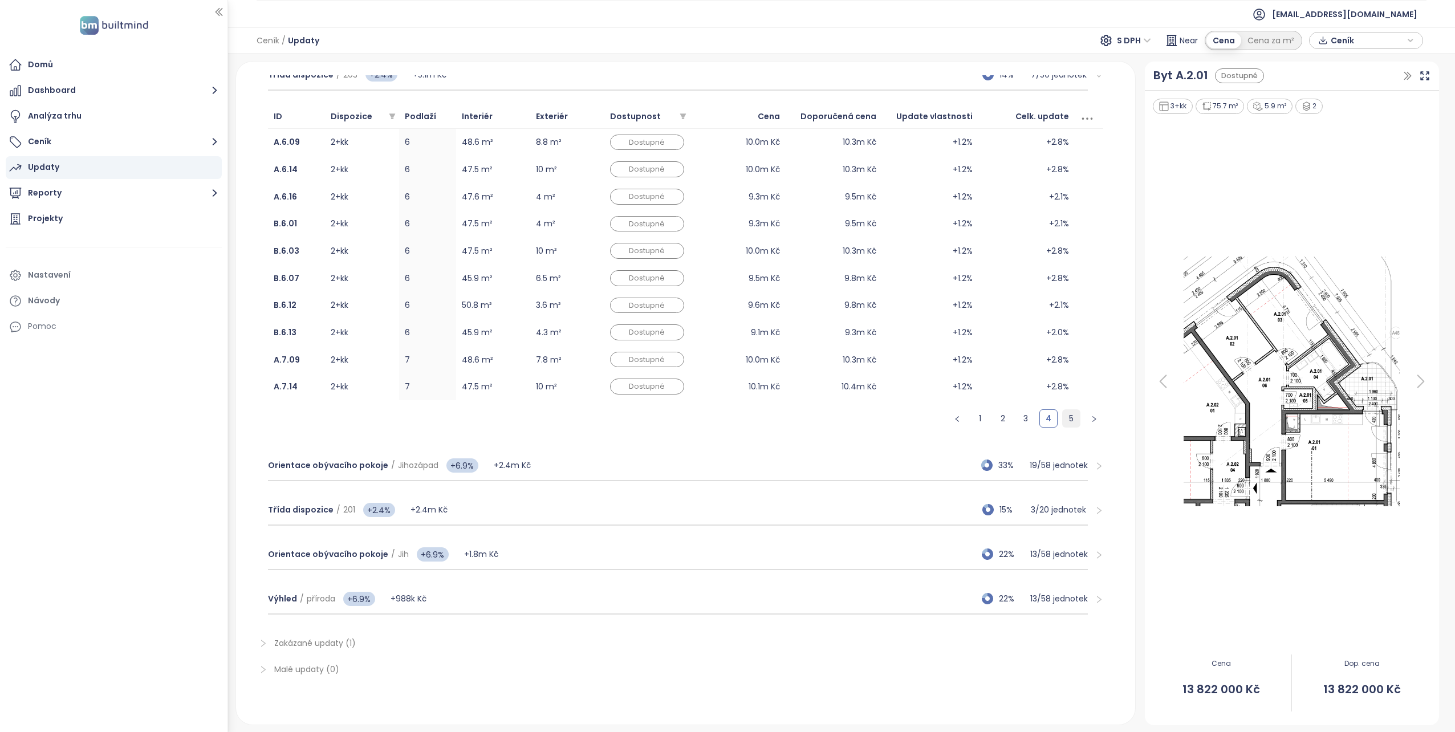
click at [1063, 421] on link "5" at bounding box center [1071, 418] width 17 height 17
click at [278, 515] on span "Třída dispozice / 201" at bounding box center [311, 509] width 87 height 13
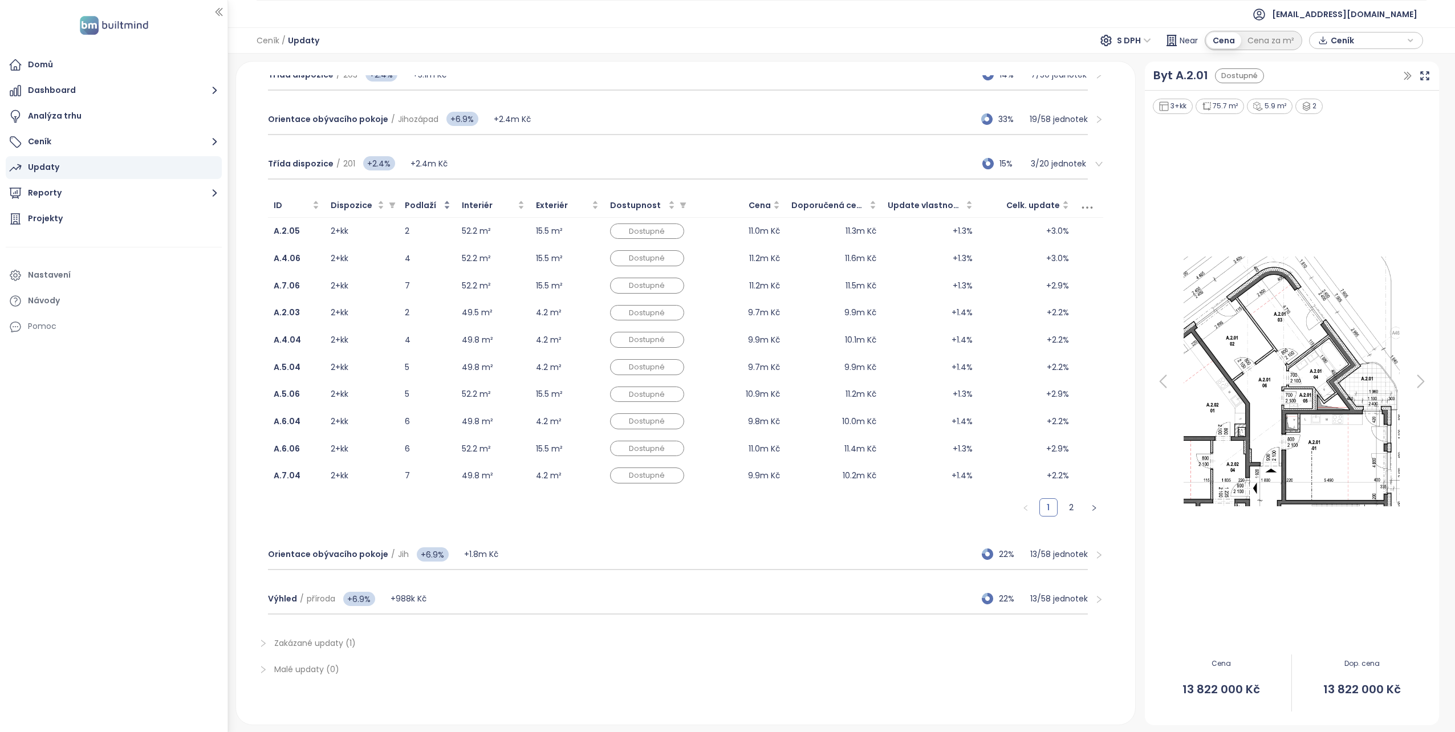
click at [448, 201] on div "Podlaží" at bounding box center [428, 205] width 46 height 13
click at [1085, 513] on button "button" at bounding box center [1094, 507] width 18 height 18
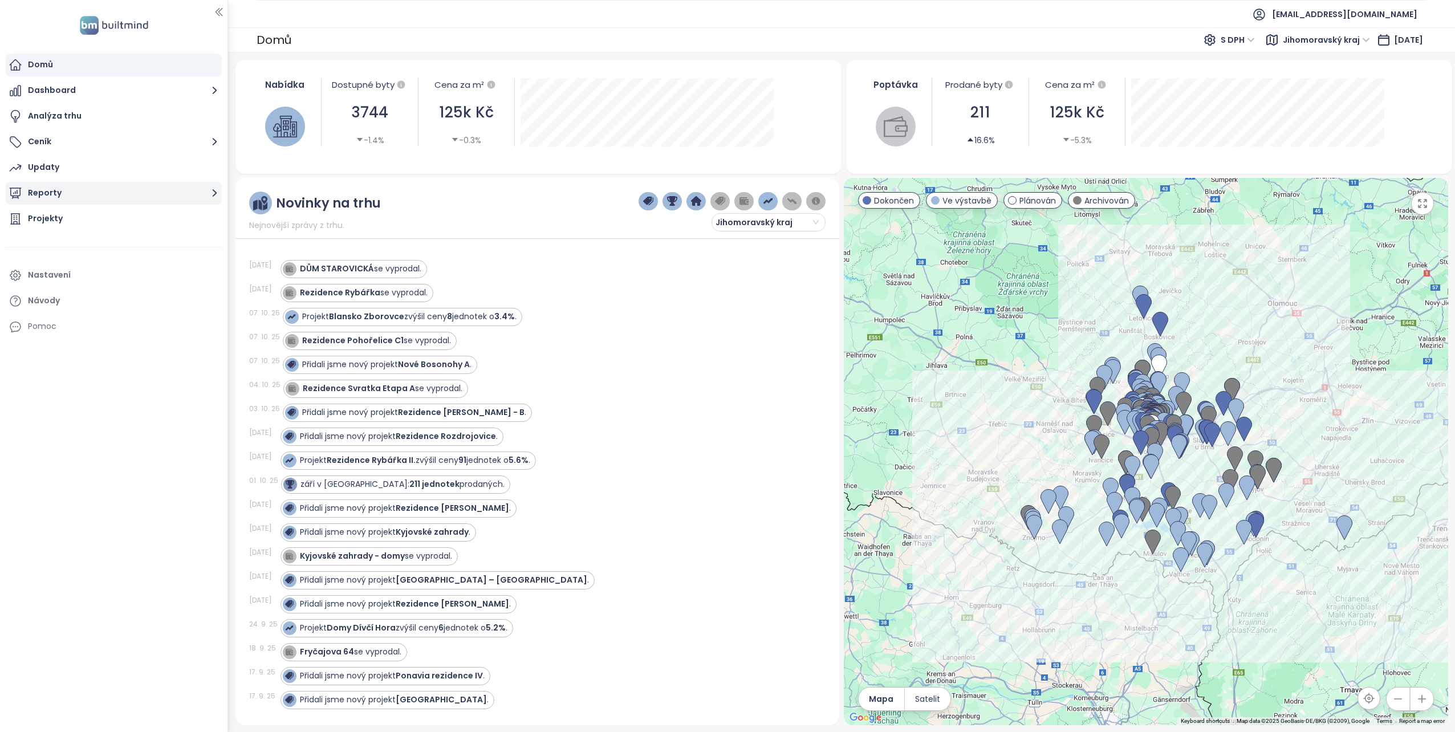
click at [44, 194] on button "Reporty" at bounding box center [114, 193] width 216 height 23
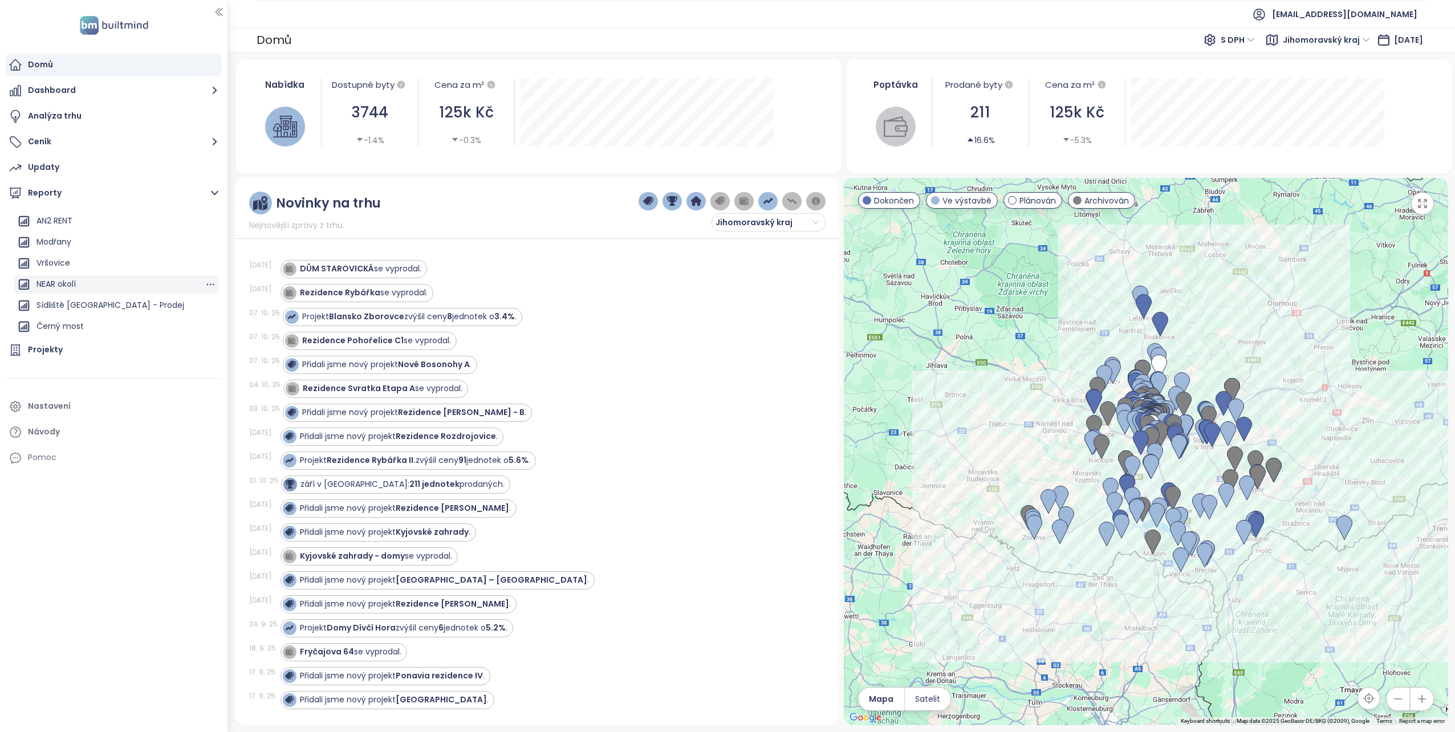
click at [58, 284] on div "NEAR okolí" at bounding box center [55, 284] width 39 height 14
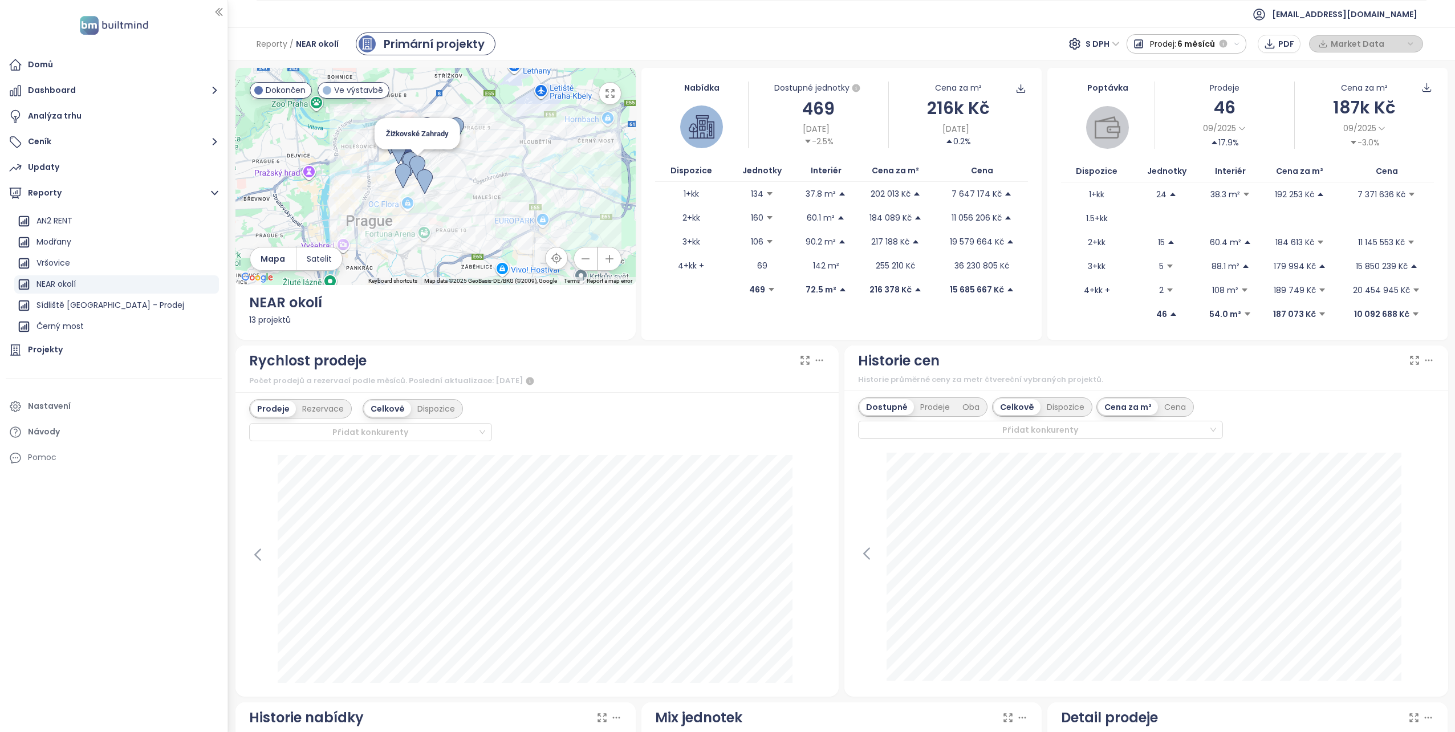
click at [415, 165] on img at bounding box center [417, 168] width 16 height 25
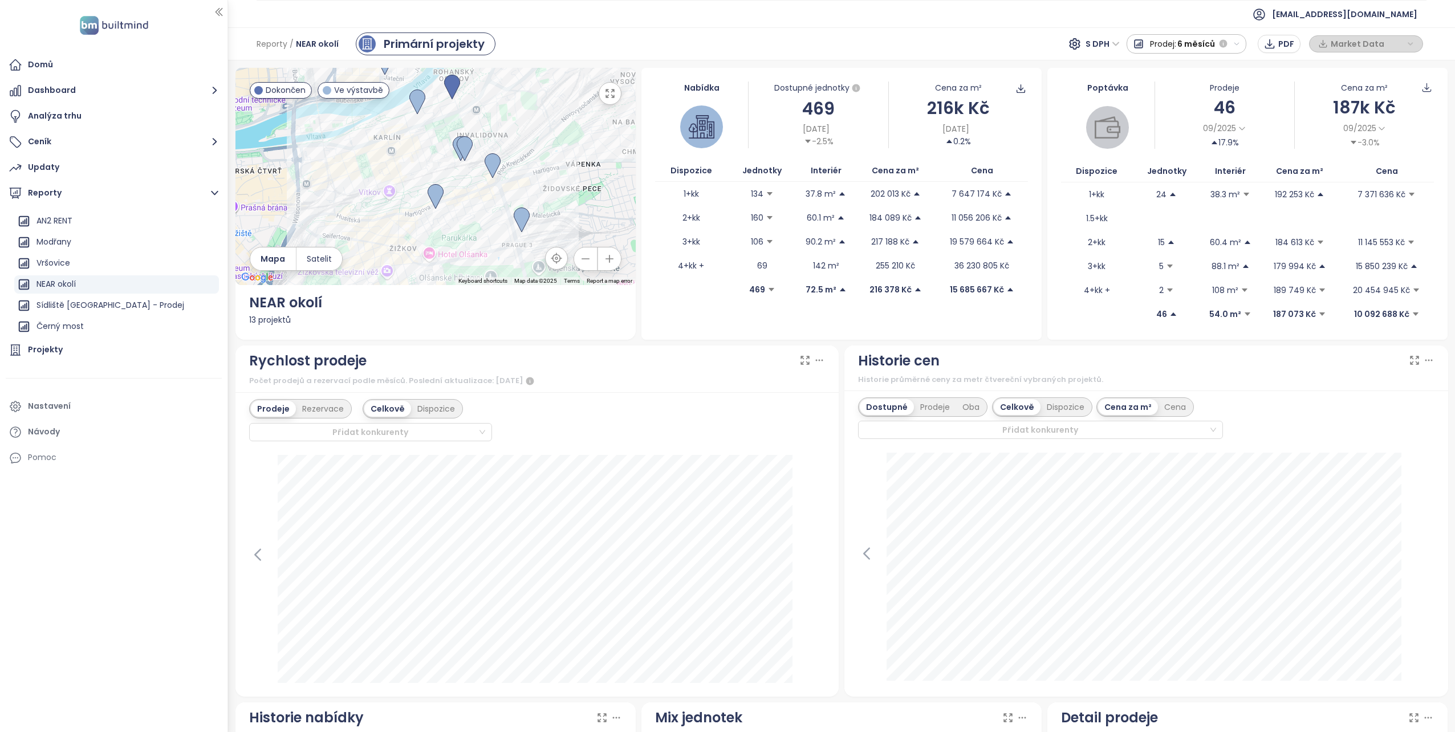
drag, startPoint x: 383, startPoint y: 178, endPoint x: 414, endPoint y: 291, distance: 117.0
click at [414, 291] on div "← Move left → Move right ↑ Move up ↓ Move down + Zoom in - Zoom out Home Jump l…" at bounding box center [435, 204] width 400 height 272
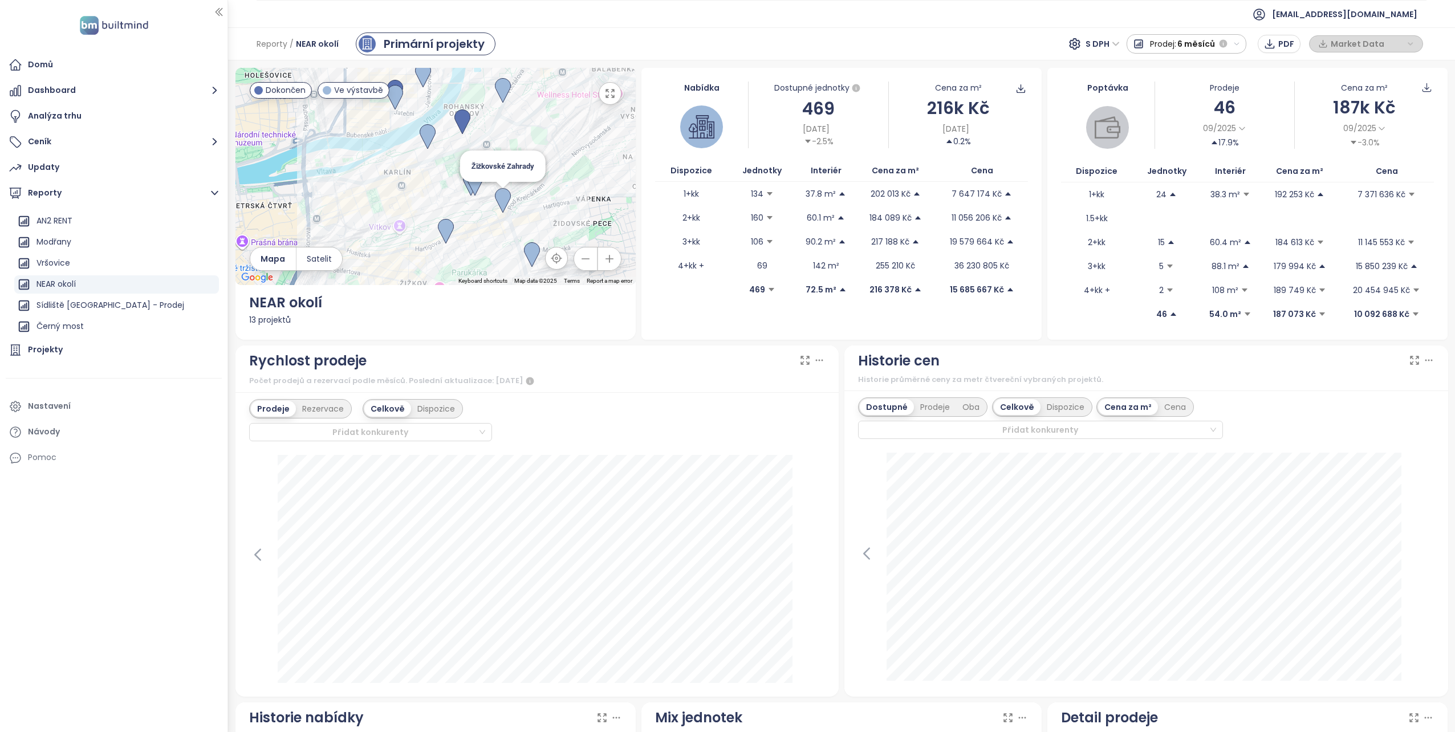
click at [505, 198] on img at bounding box center [503, 200] width 16 height 25
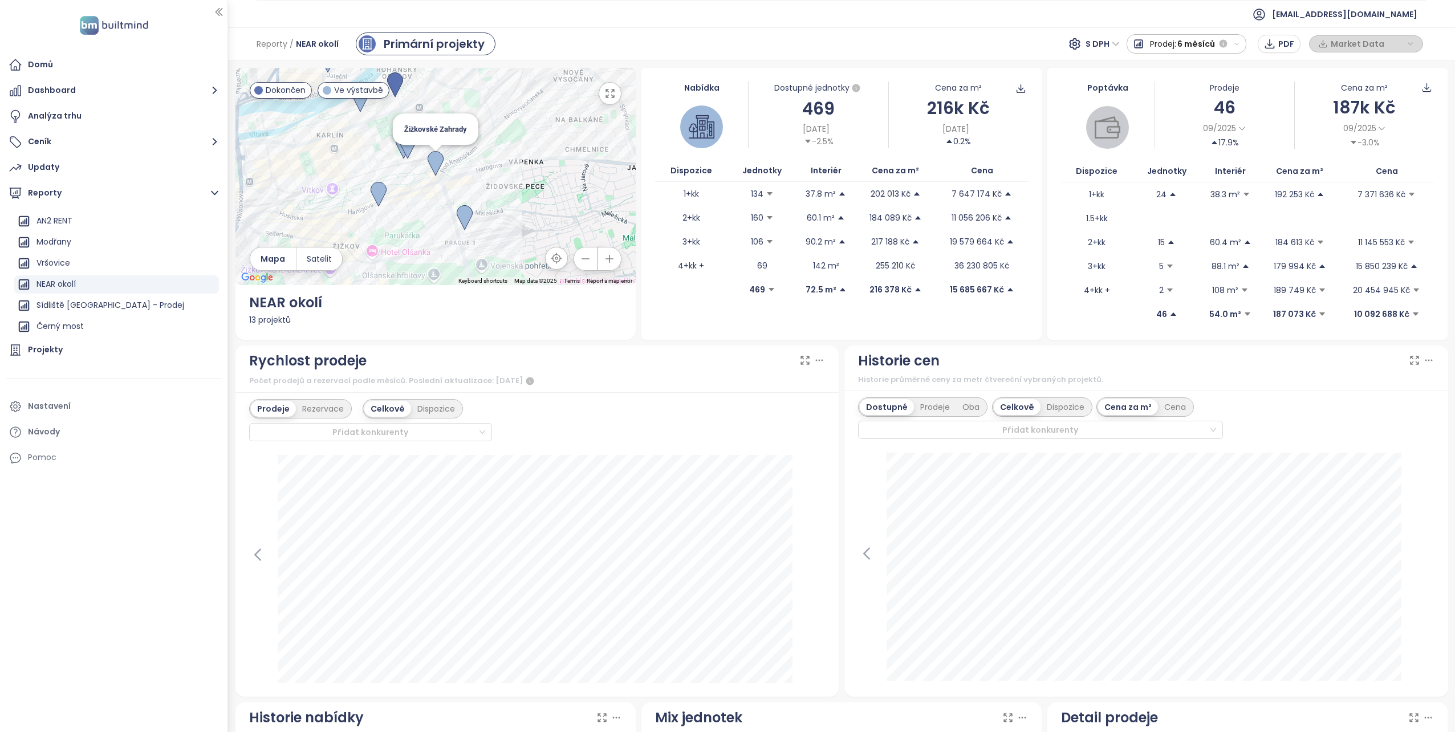
click at [437, 157] on img at bounding box center [436, 163] width 16 height 25
click at [438, 130] on div "To navigate, press the arrow keys." at bounding box center [435, 176] width 400 height 217
click at [433, 159] on img at bounding box center [436, 163] width 16 height 25
click at [435, 140] on div "To navigate, press the arrow keys." at bounding box center [435, 176] width 400 height 217
click at [434, 153] on img at bounding box center [436, 163] width 16 height 25
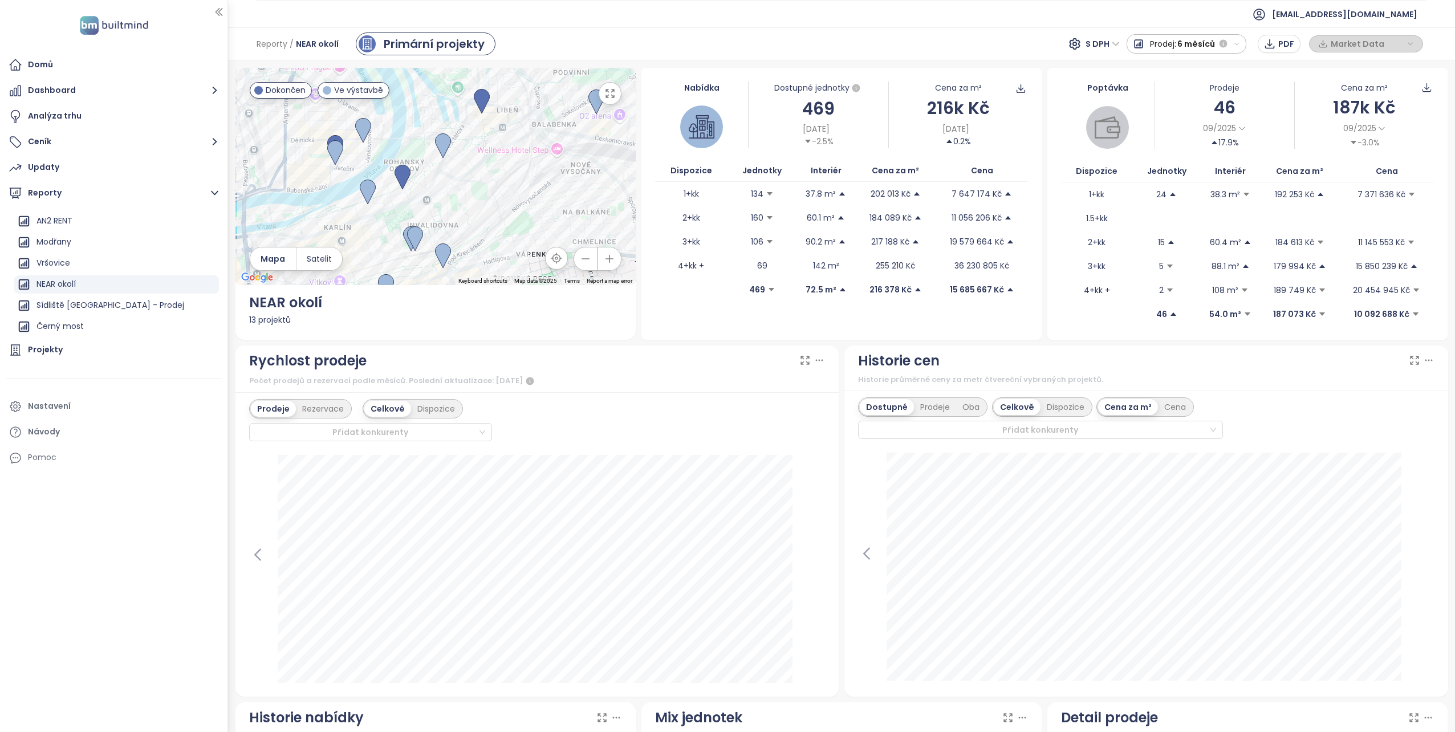
drag, startPoint x: 465, startPoint y: 116, endPoint x: 473, endPoint y: 202, distance: 87.0
click at [473, 202] on div at bounding box center [435, 176] width 400 height 217
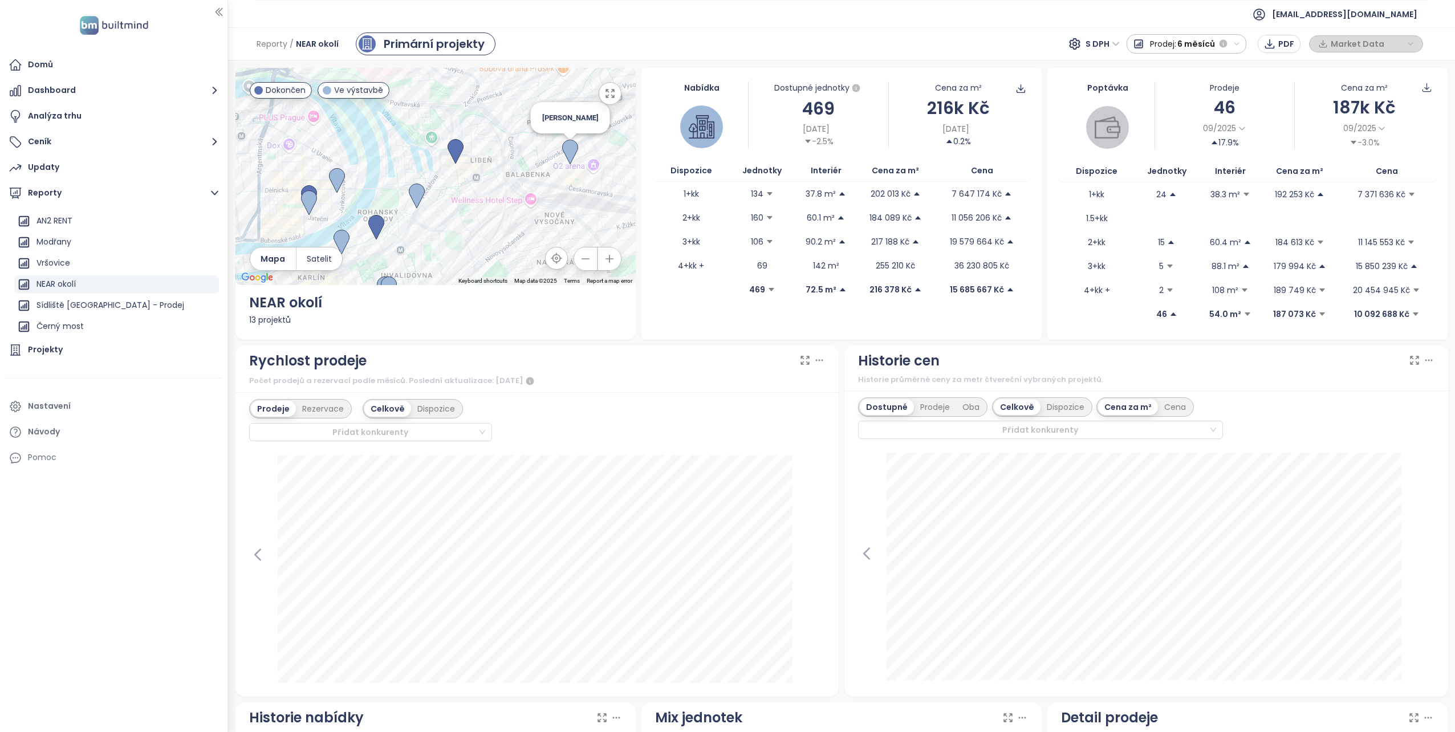
click at [568, 147] on img at bounding box center [570, 152] width 16 height 25
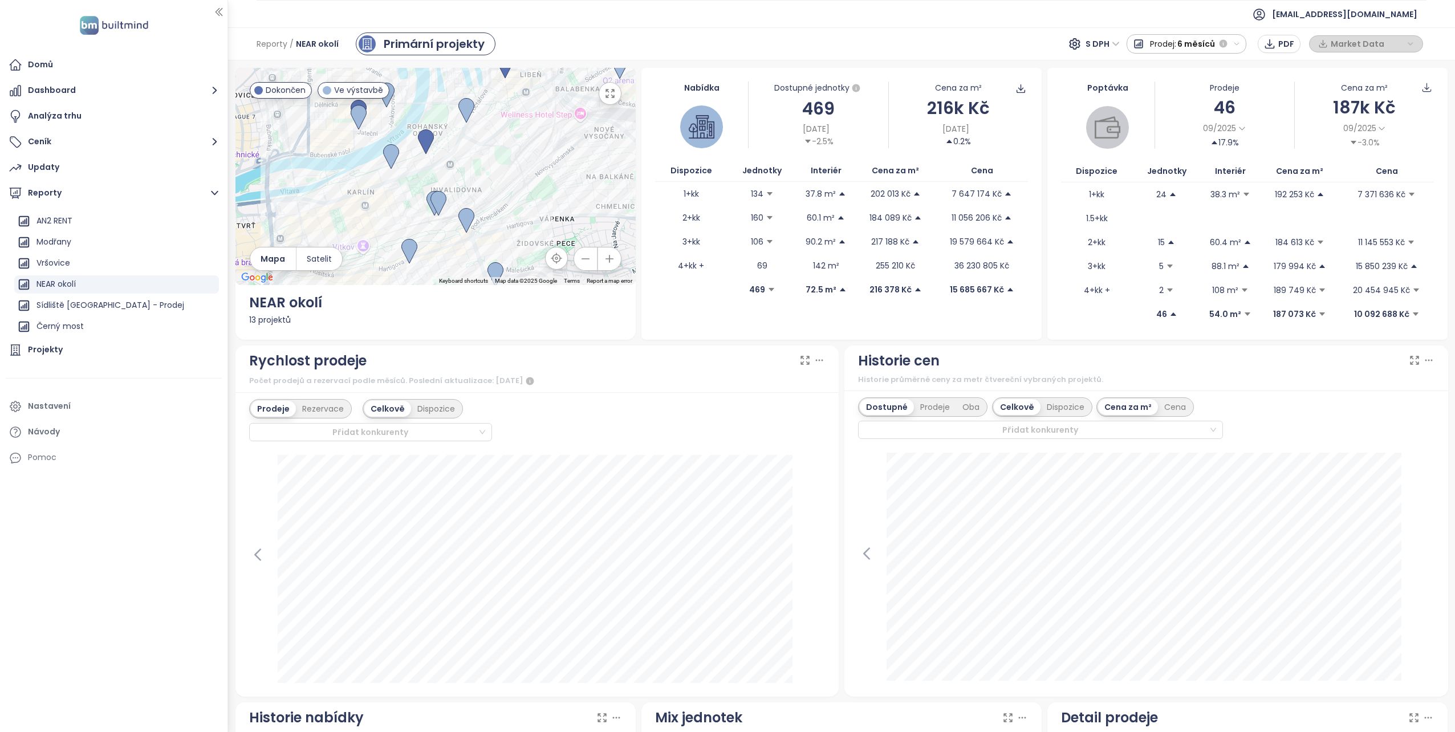
drag, startPoint x: 380, startPoint y: 194, endPoint x: 566, endPoint y: 98, distance: 208.9
click at [566, 98] on div at bounding box center [435, 176] width 400 height 217
click at [465, 216] on img at bounding box center [466, 220] width 16 height 25
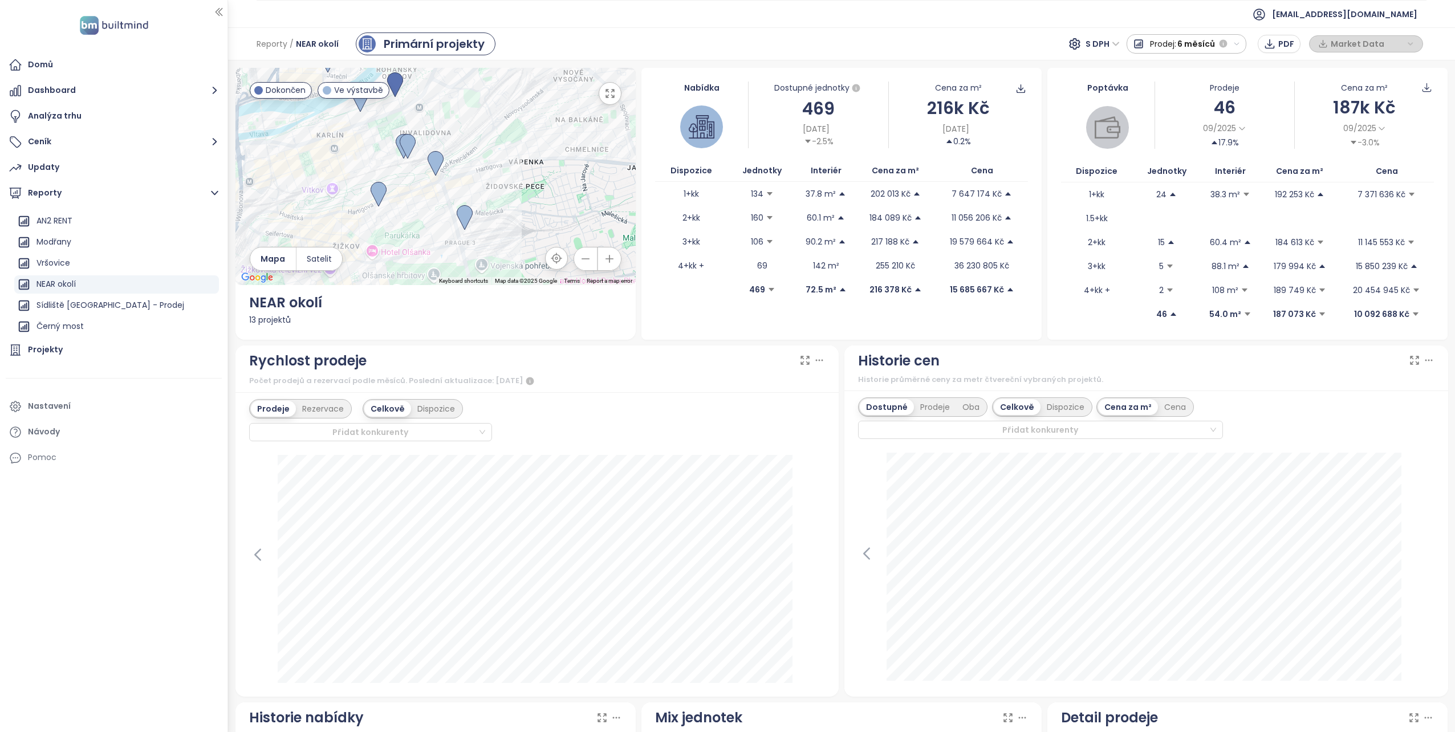
click at [278, 299] on div "NEAR okolí" at bounding box center [435, 303] width 373 height 22
click at [279, 316] on div "13 projektů" at bounding box center [435, 320] width 373 height 13
click at [436, 158] on img at bounding box center [436, 163] width 16 height 25
click at [609, 88] on icon "button" at bounding box center [609, 93] width 11 height 11
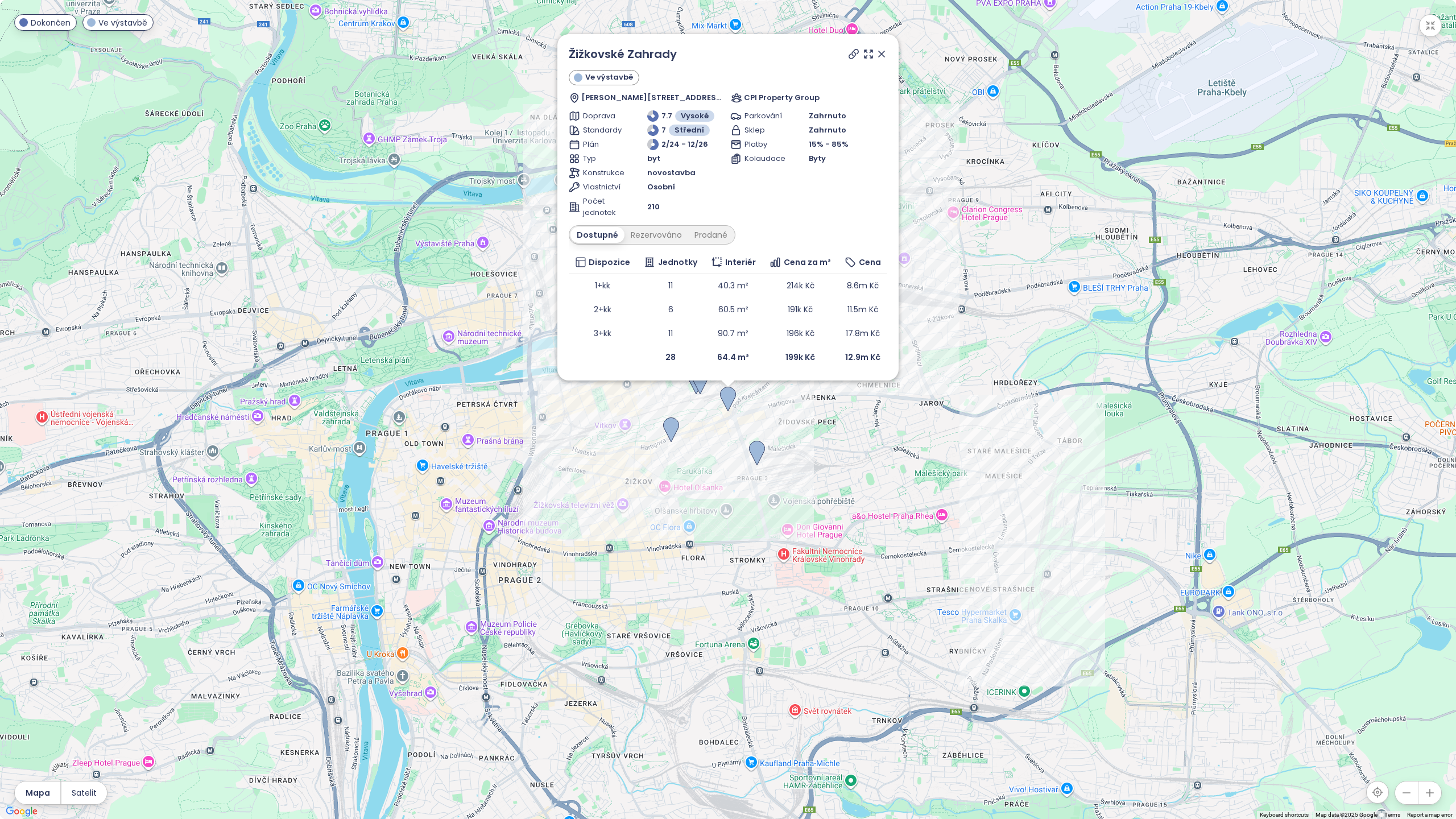
click at [852, 53] on icon at bounding box center [853, 54] width 9 height 9
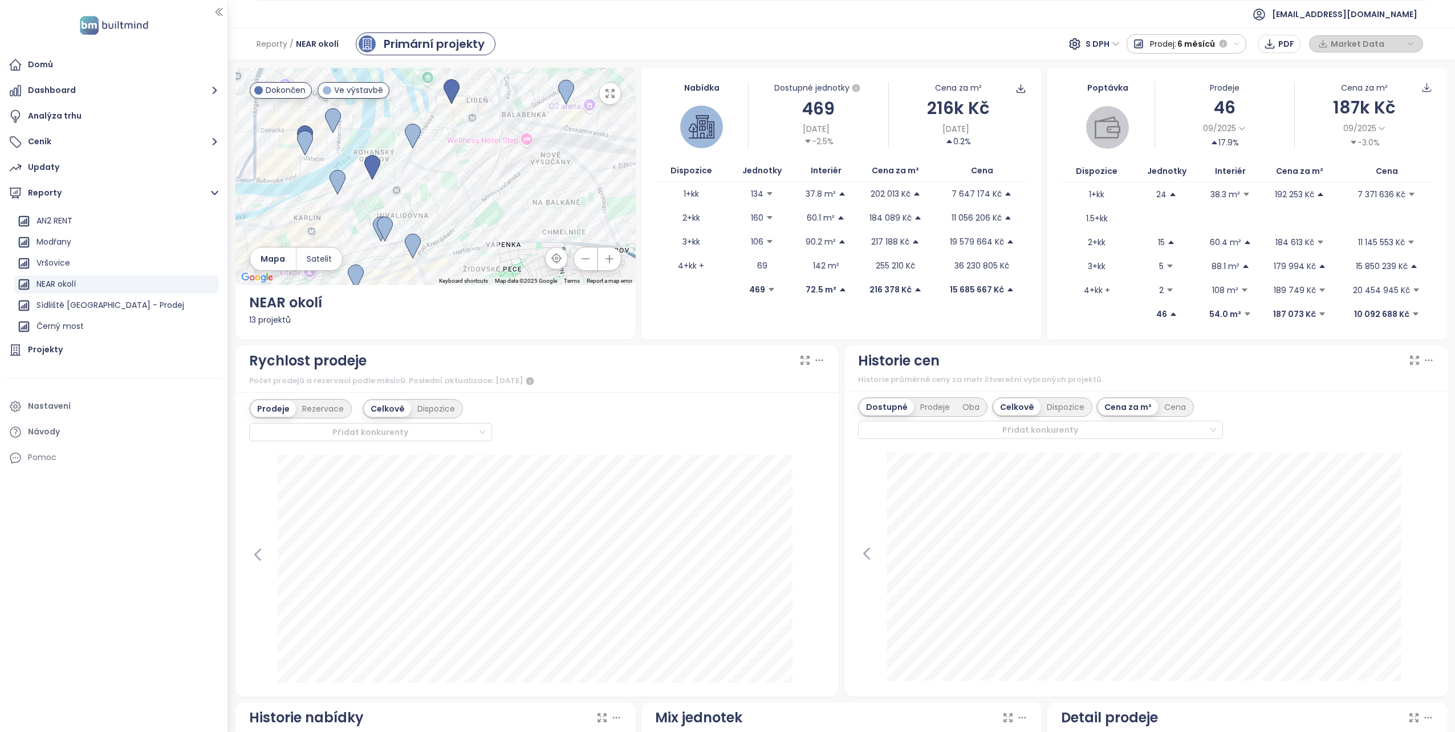
drag, startPoint x: 433, startPoint y: 204, endPoint x: 407, endPoint y: 309, distance: 108.0
click at [407, 309] on div "← Move left → Move right ↑ Move up ↓ Move down + Zoom in - Zoom out Home Jump l…" at bounding box center [435, 204] width 400 height 272
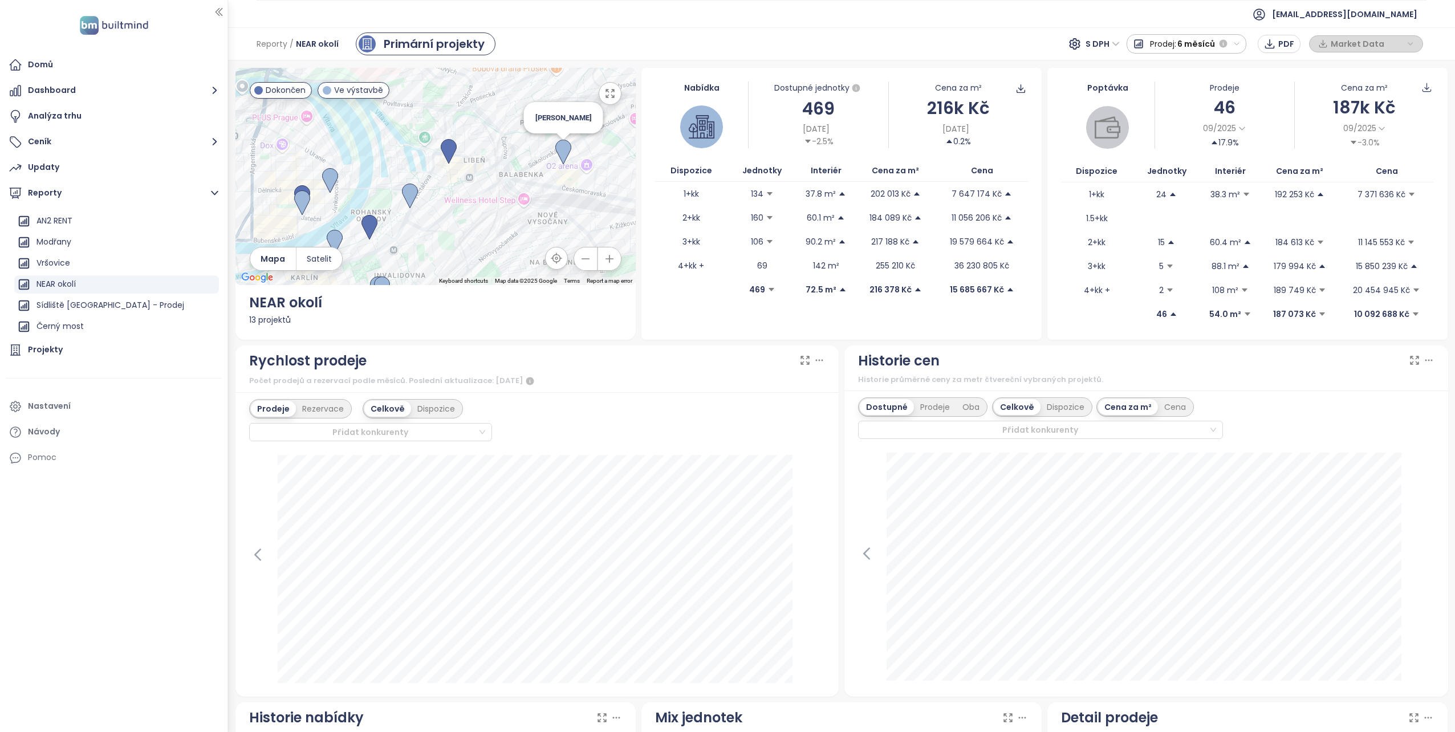
click at [558, 144] on img at bounding box center [563, 152] width 16 height 25
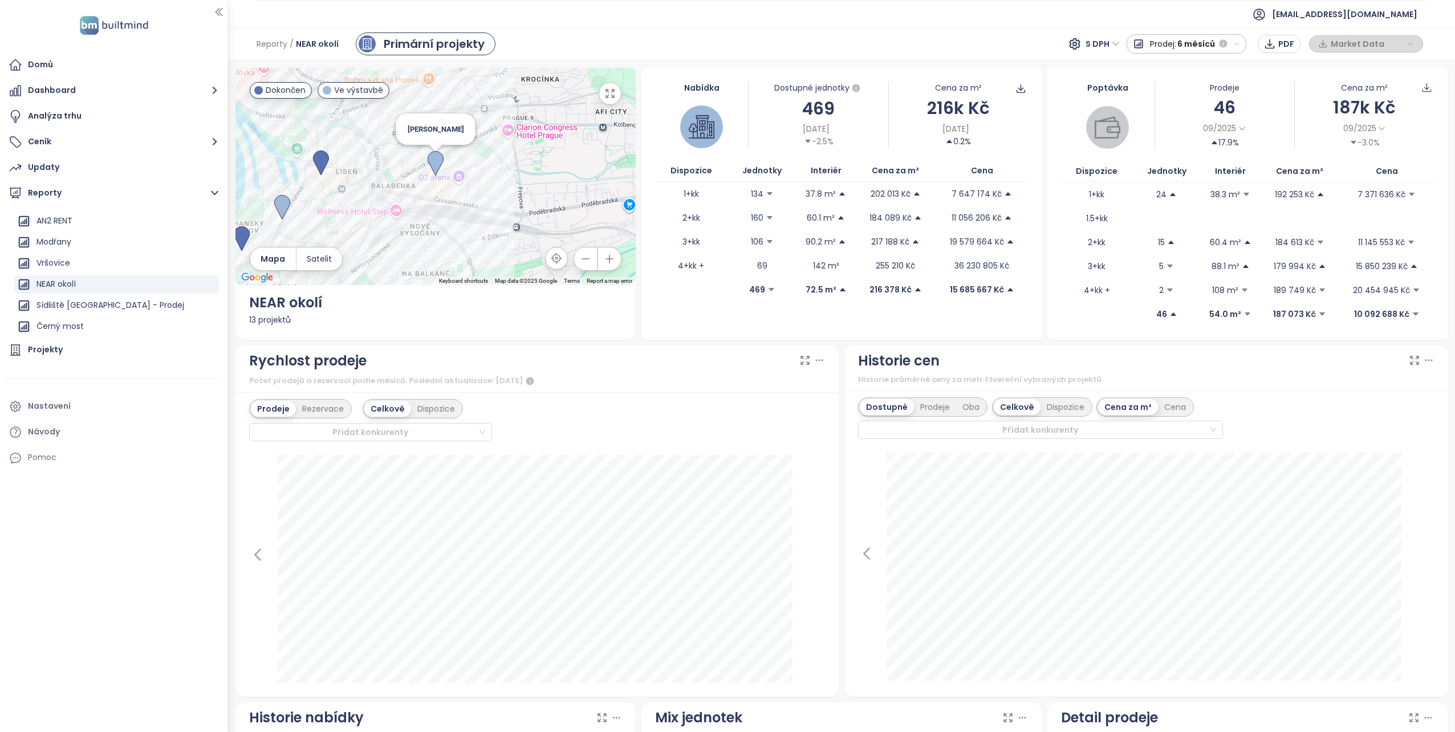
click at [430, 167] on img at bounding box center [436, 163] width 16 height 25
click at [607, 97] on icon "button" at bounding box center [609, 93] width 11 height 11
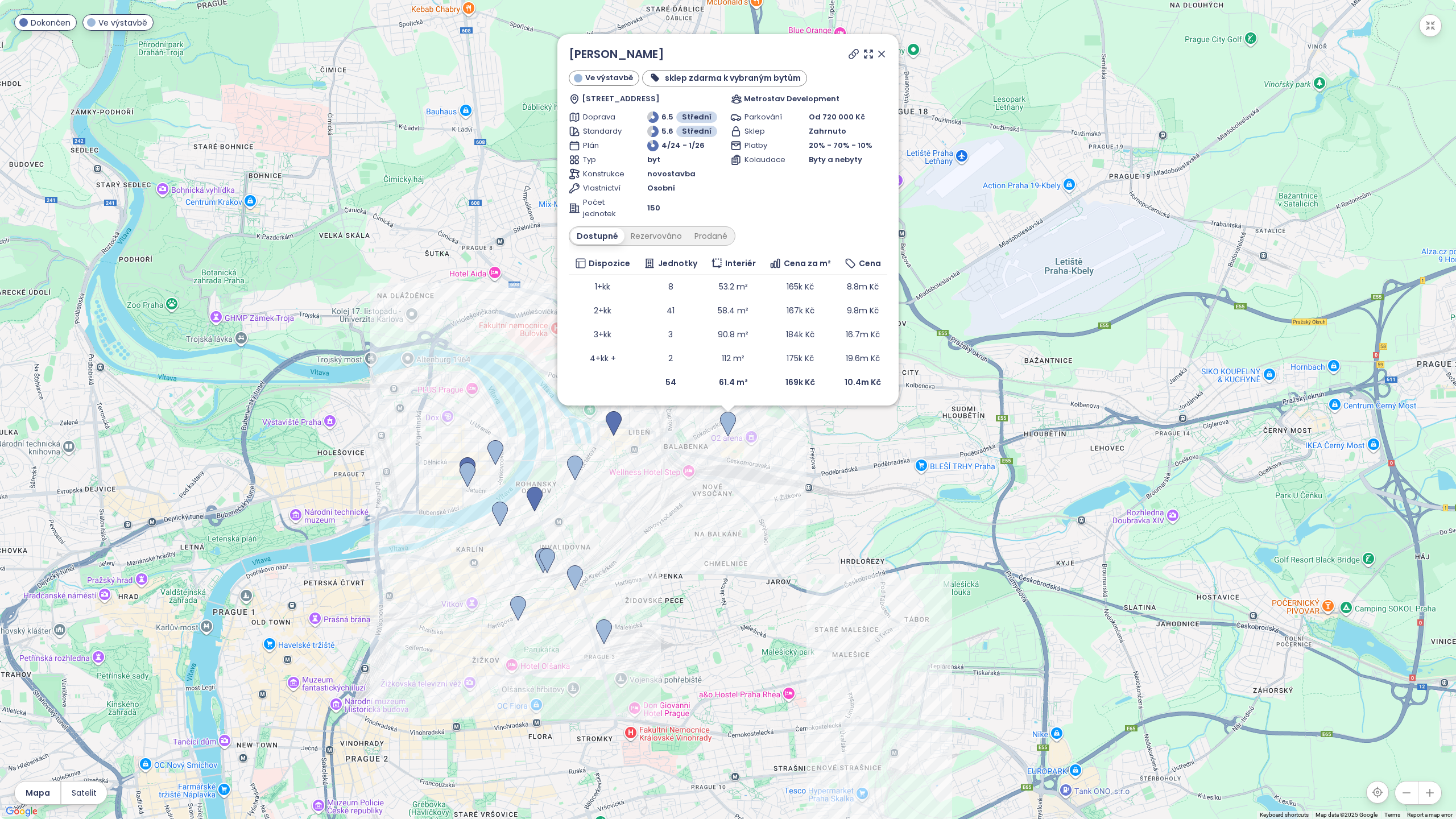
click at [850, 56] on icon at bounding box center [853, 53] width 11 height 11
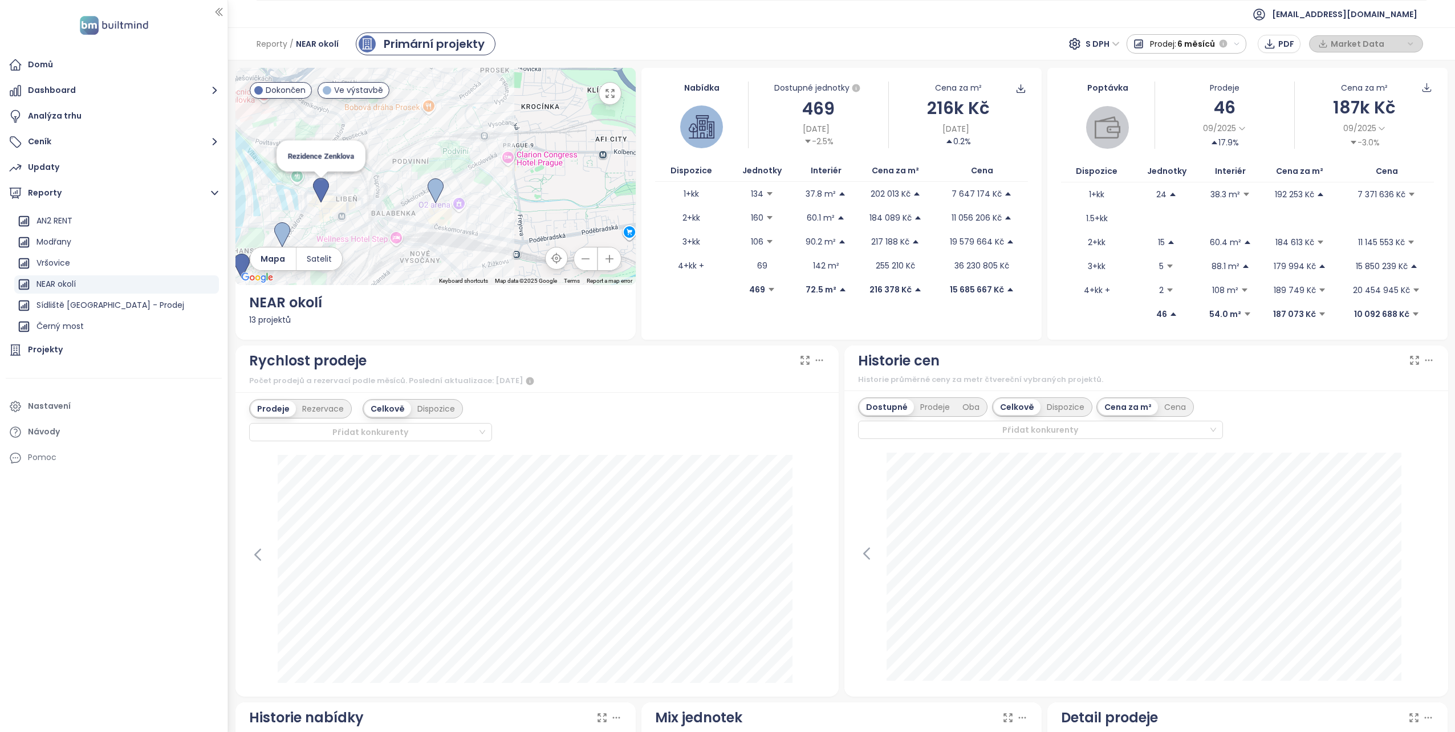
click at [319, 190] on img at bounding box center [321, 190] width 16 height 25
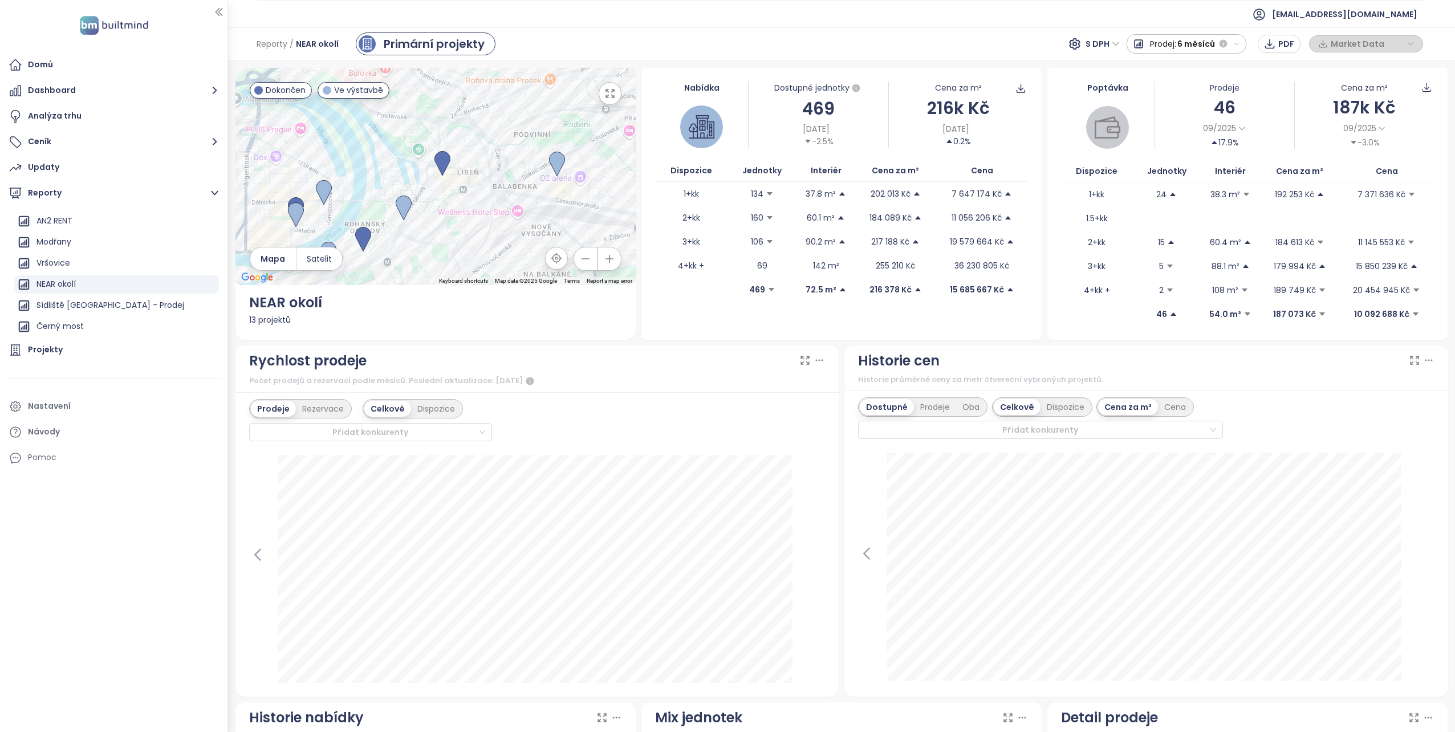
click at [606, 95] on icon "button" at bounding box center [610, 94] width 8 height 8
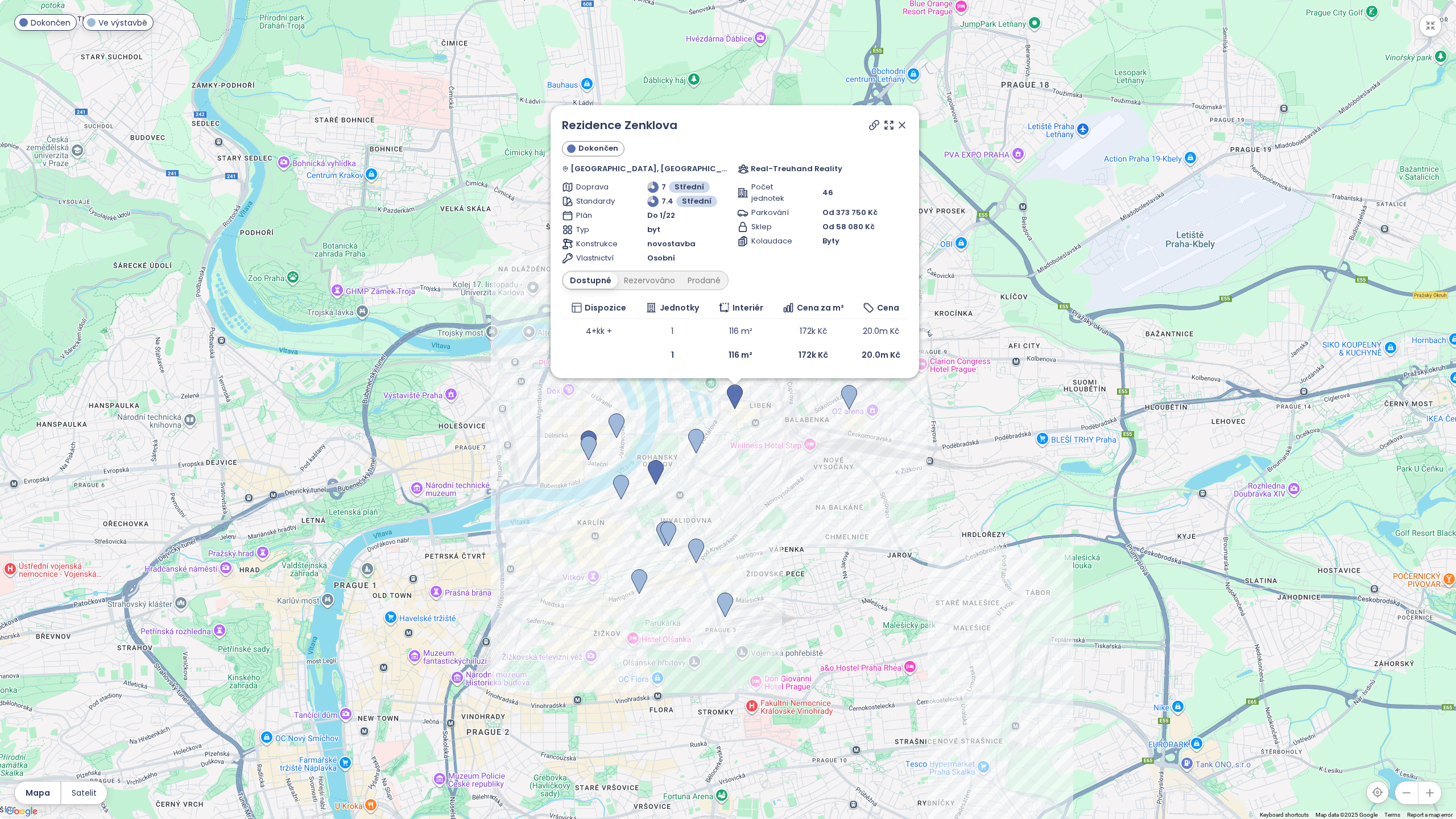
click at [869, 120] on icon at bounding box center [874, 125] width 11 height 11
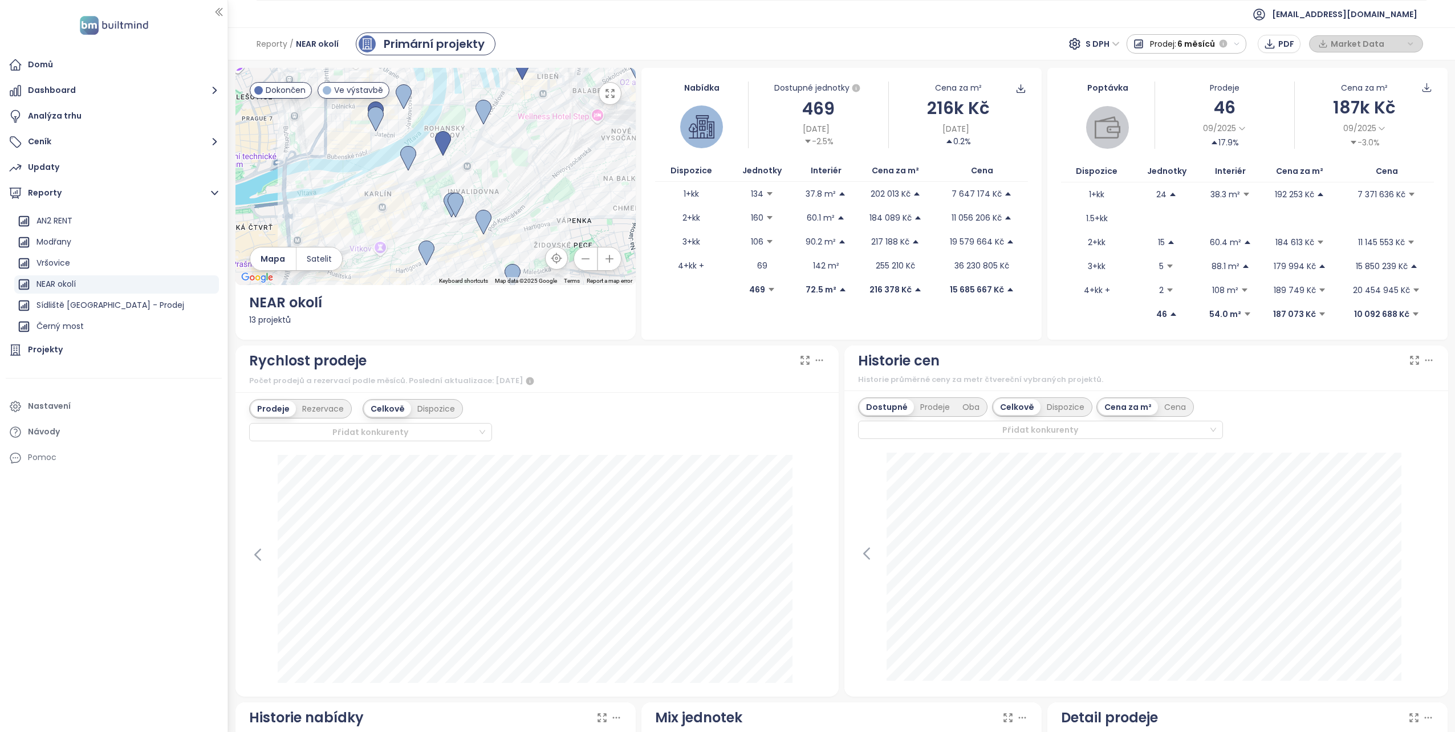
drag, startPoint x: 383, startPoint y: 228, endPoint x: 462, endPoint y: 131, distance: 125.6
click at [462, 131] on div at bounding box center [435, 176] width 400 height 217
